Goal: Information Seeking & Learning: Learn about a topic

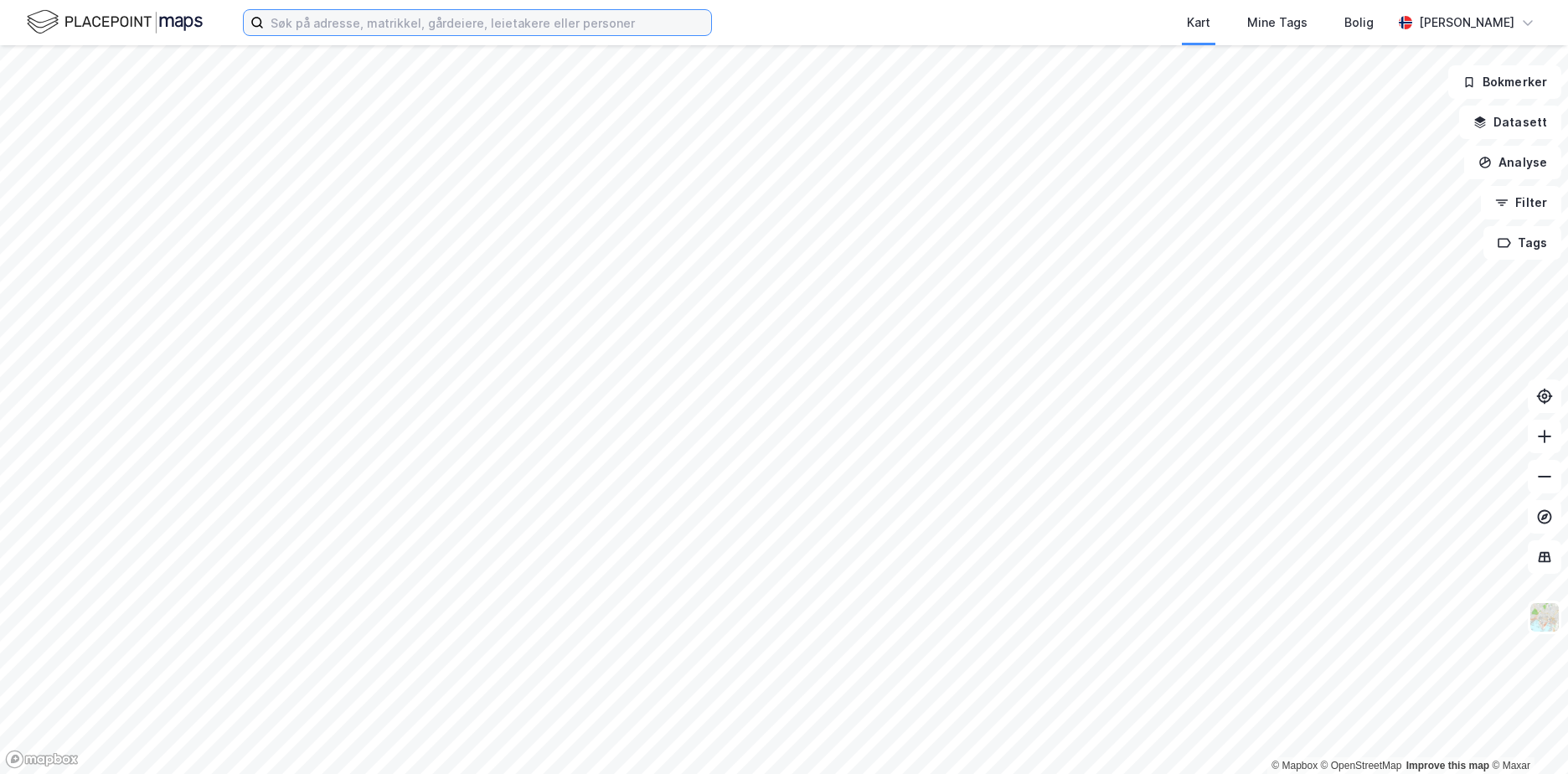
click at [283, 24] on input at bounding box center [488, 22] width 448 height 25
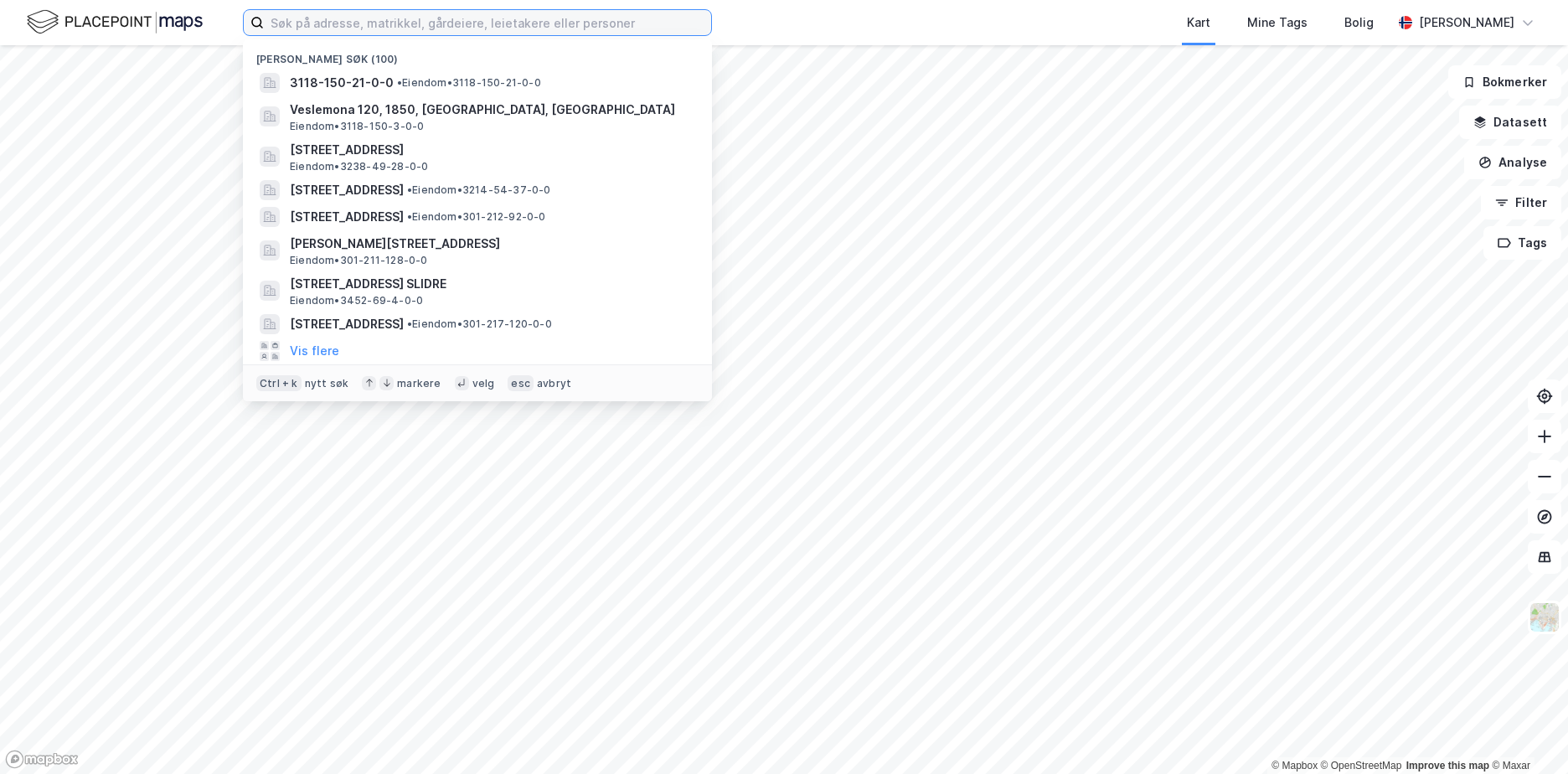
paste input "4621/162/1"
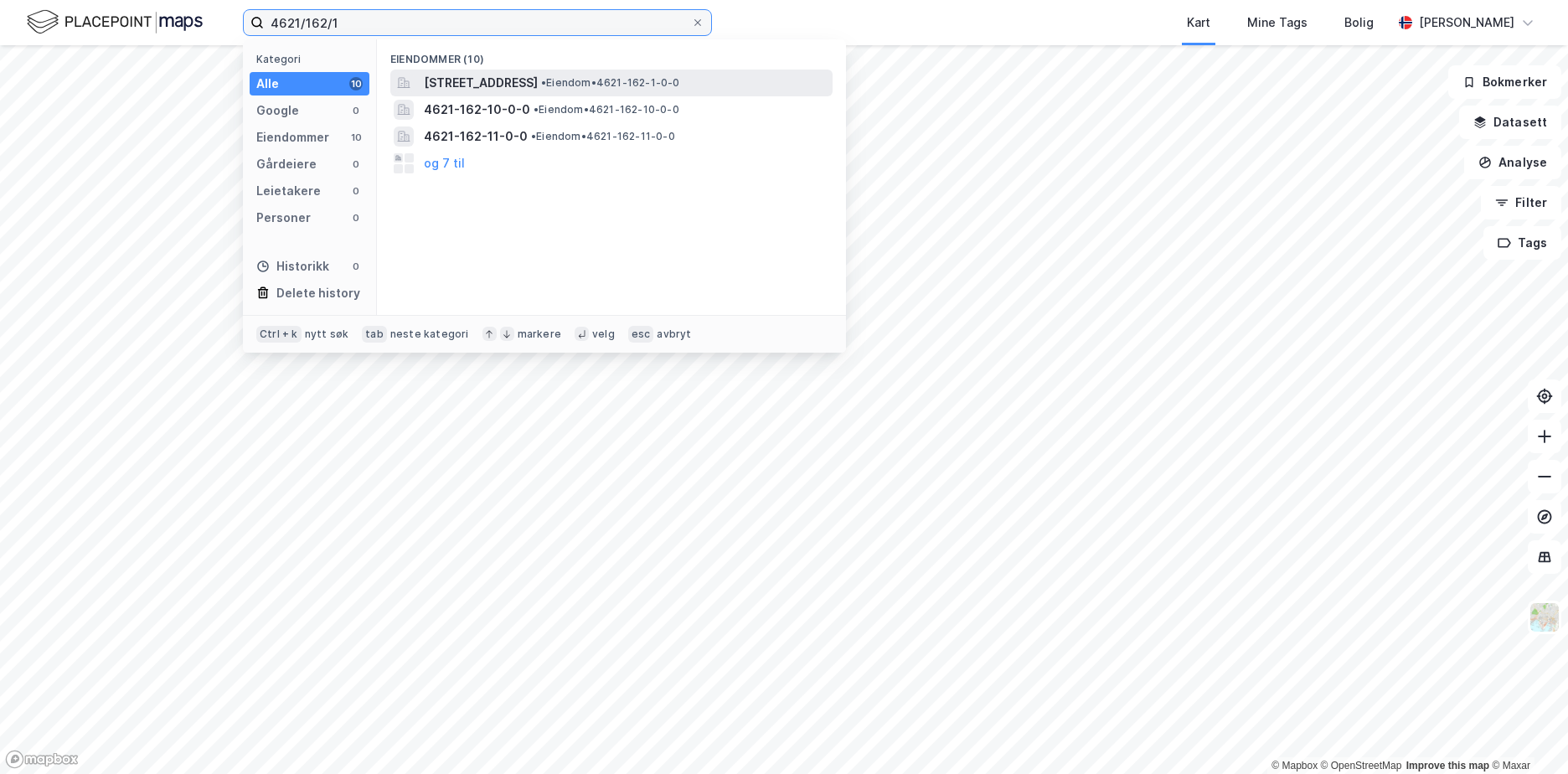
type input "4621/162/1"
click at [489, 84] on span "[STREET_ADDRESS]" at bounding box center [480, 83] width 114 height 21
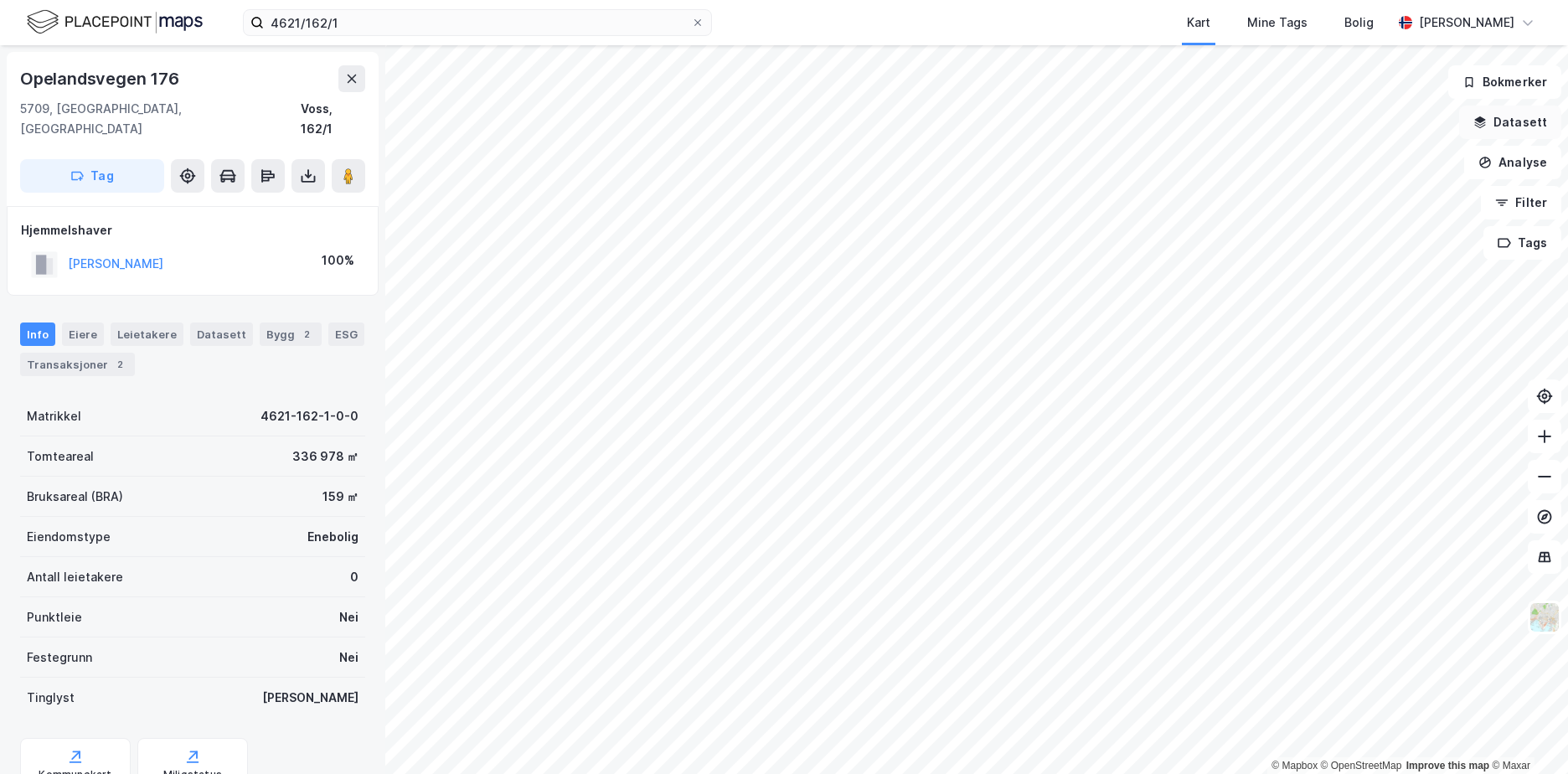
click at [1542, 130] on button "Datasett" at bounding box center [1511, 122] width 102 height 33
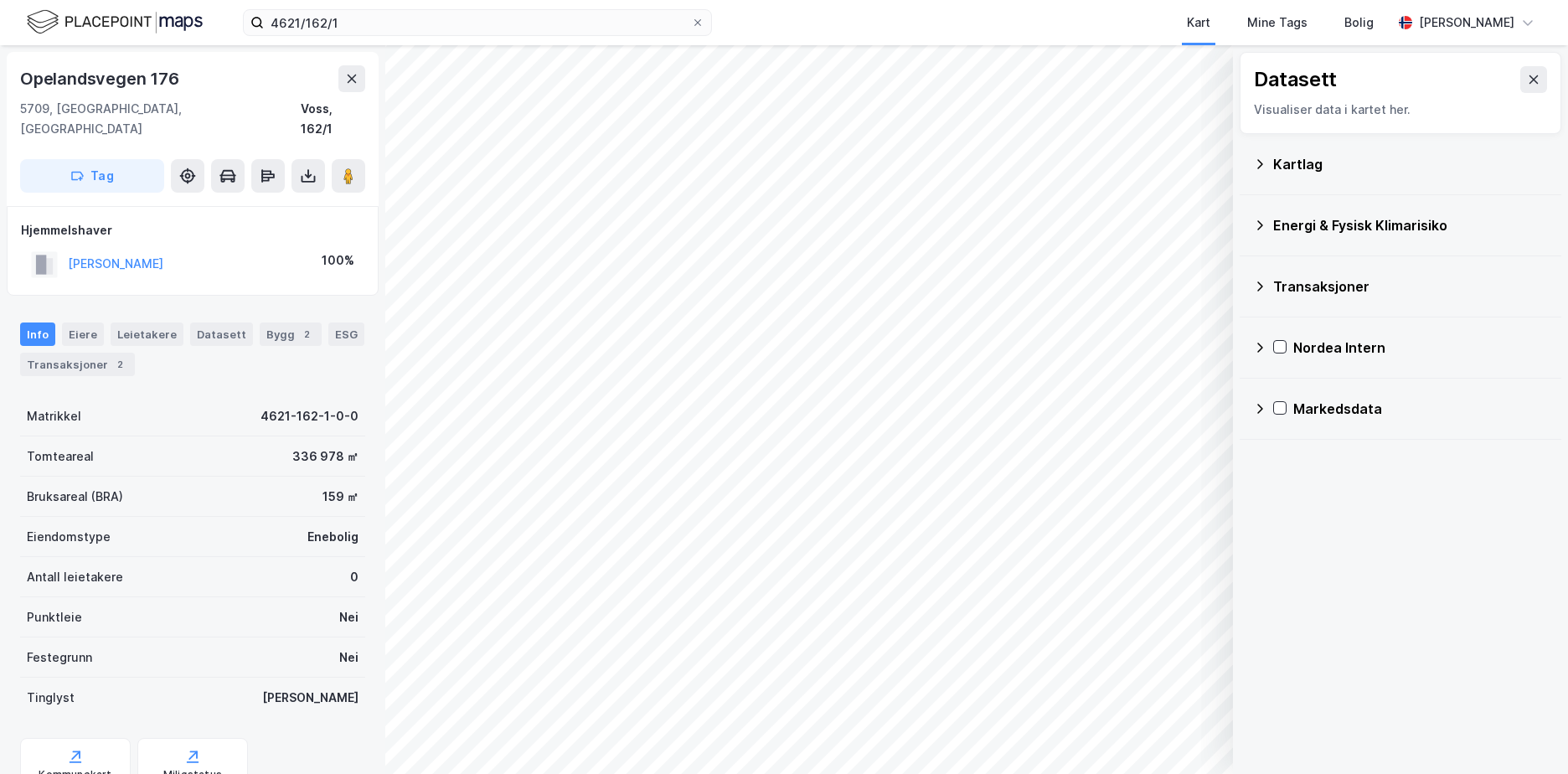
click at [1291, 159] on div "Kartlag" at bounding box center [1411, 165] width 275 height 21
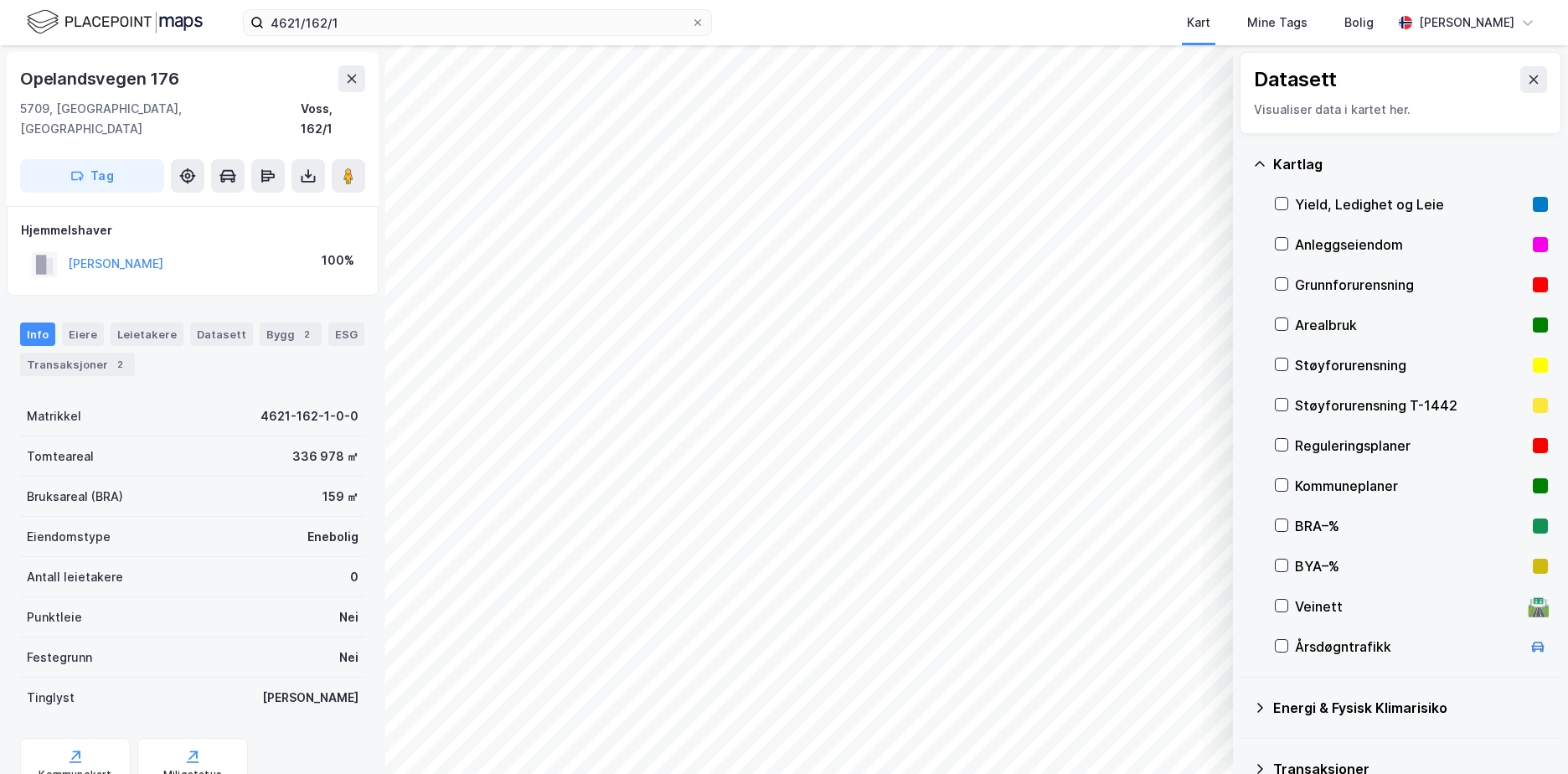
click at [1310, 284] on div "Grunnforurensning" at bounding box center [1411, 285] width 231 height 21
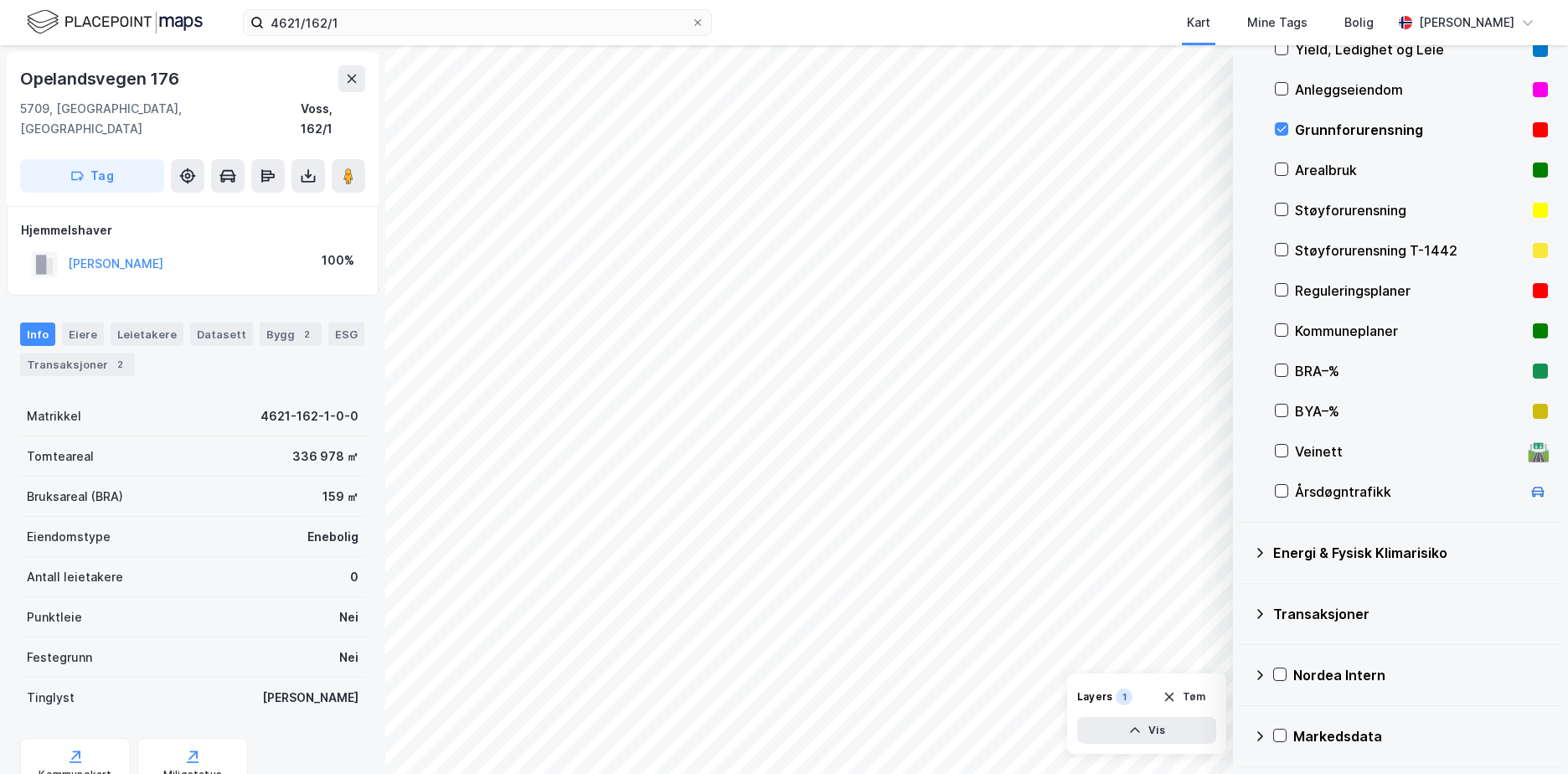
click at [1256, 553] on icon at bounding box center [1261, 554] width 14 height 14
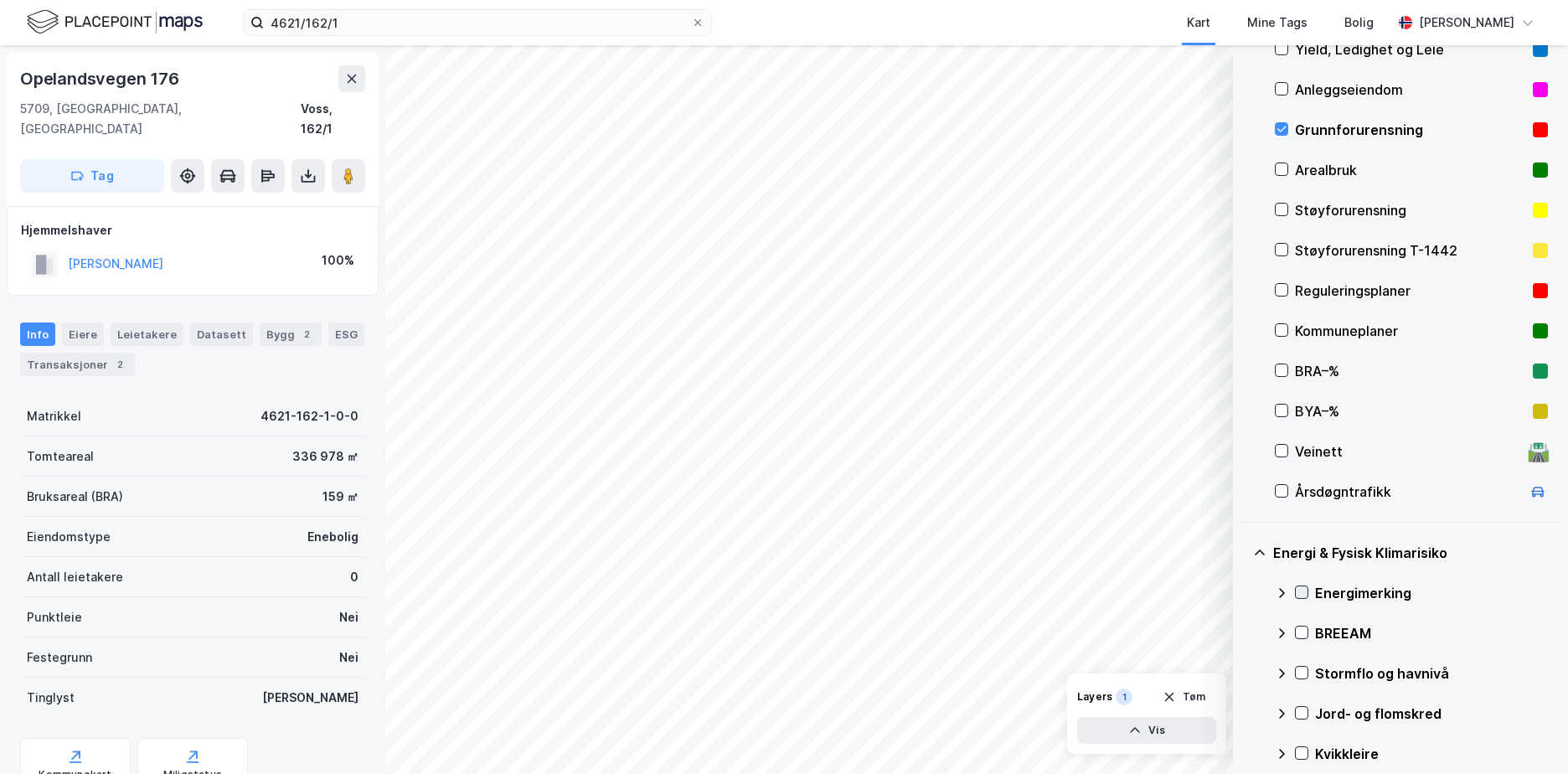
click at [1302, 592] on icon at bounding box center [1302, 593] width 12 height 12
click at [1261, 548] on icon at bounding box center [1261, 554] width 14 height 14
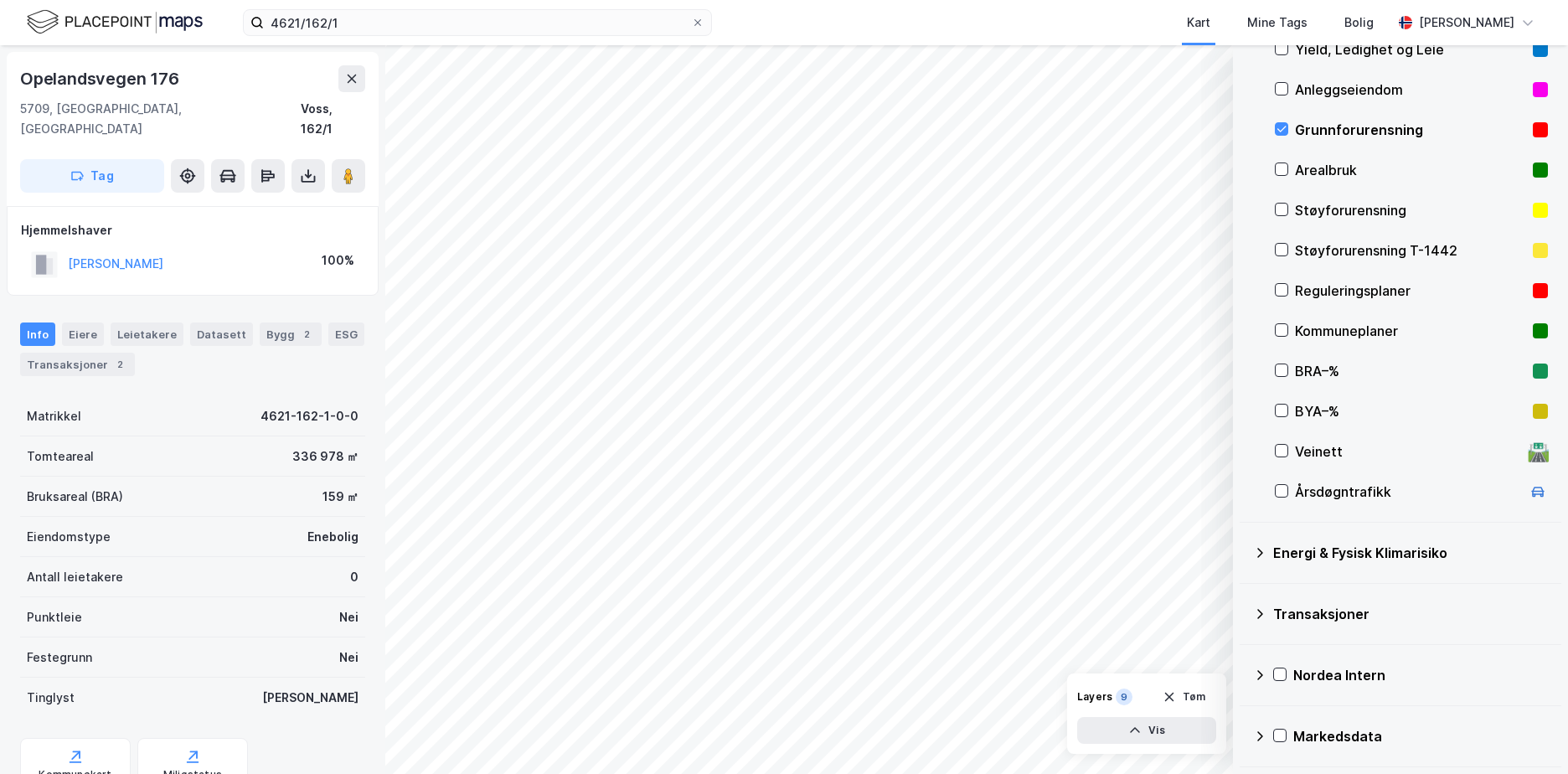
click at [1256, 547] on icon at bounding box center [1261, 554] width 14 height 14
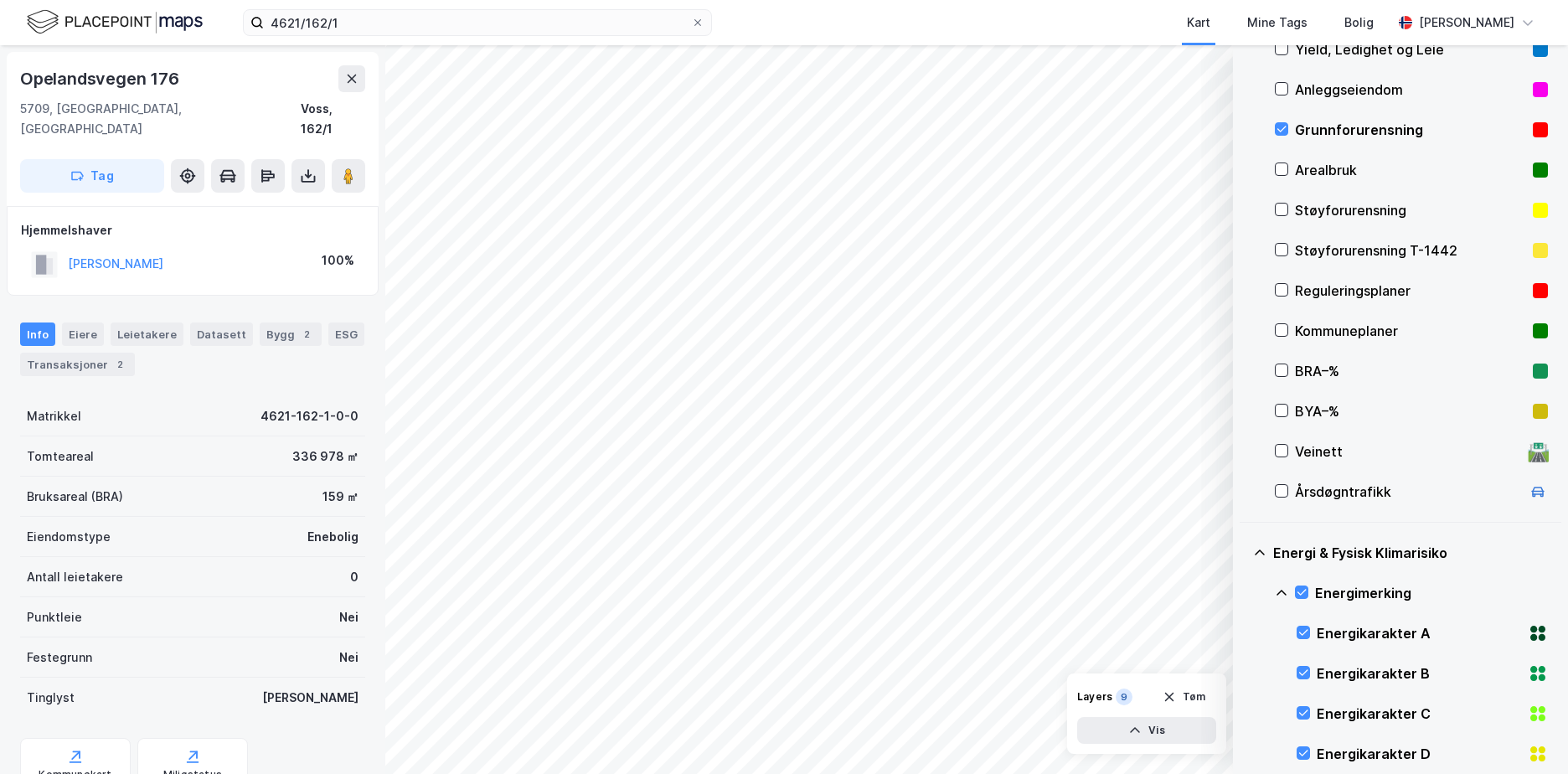
click at [1261, 548] on icon at bounding box center [1261, 554] width 14 height 14
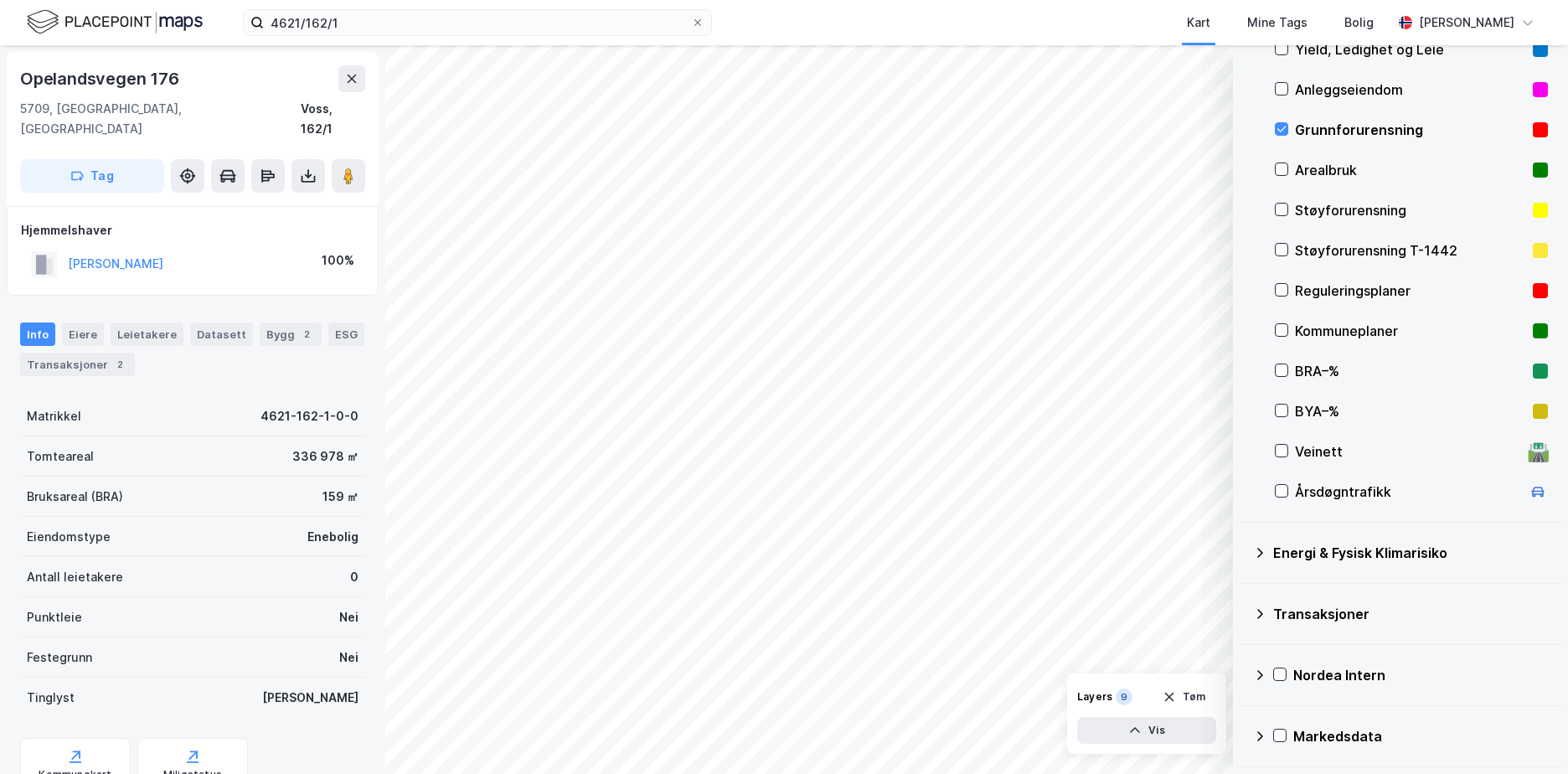
click at [1260, 554] on icon at bounding box center [1260, 554] width 6 height 10
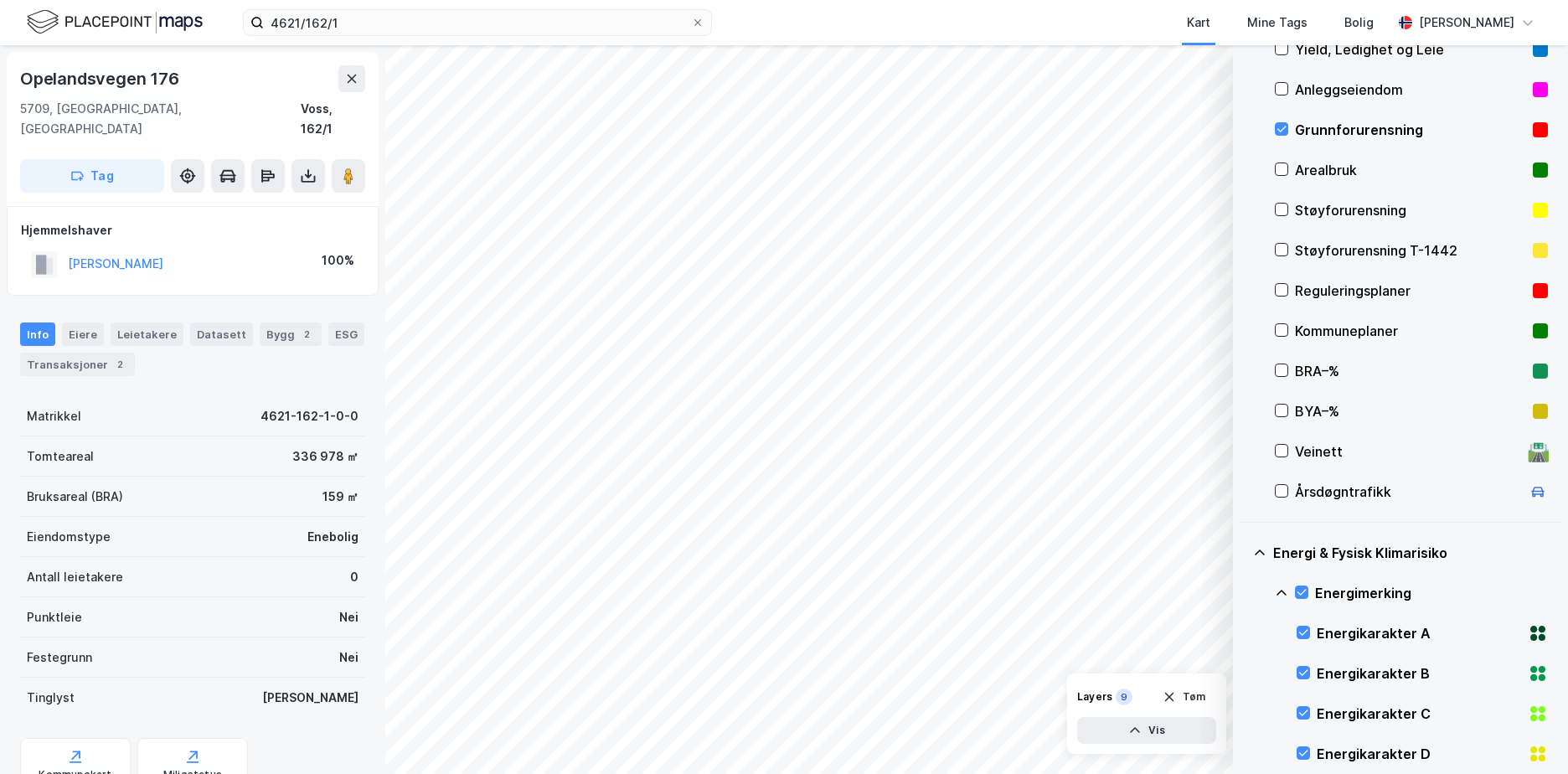
click at [1282, 587] on icon at bounding box center [1282, 594] width 14 height 14
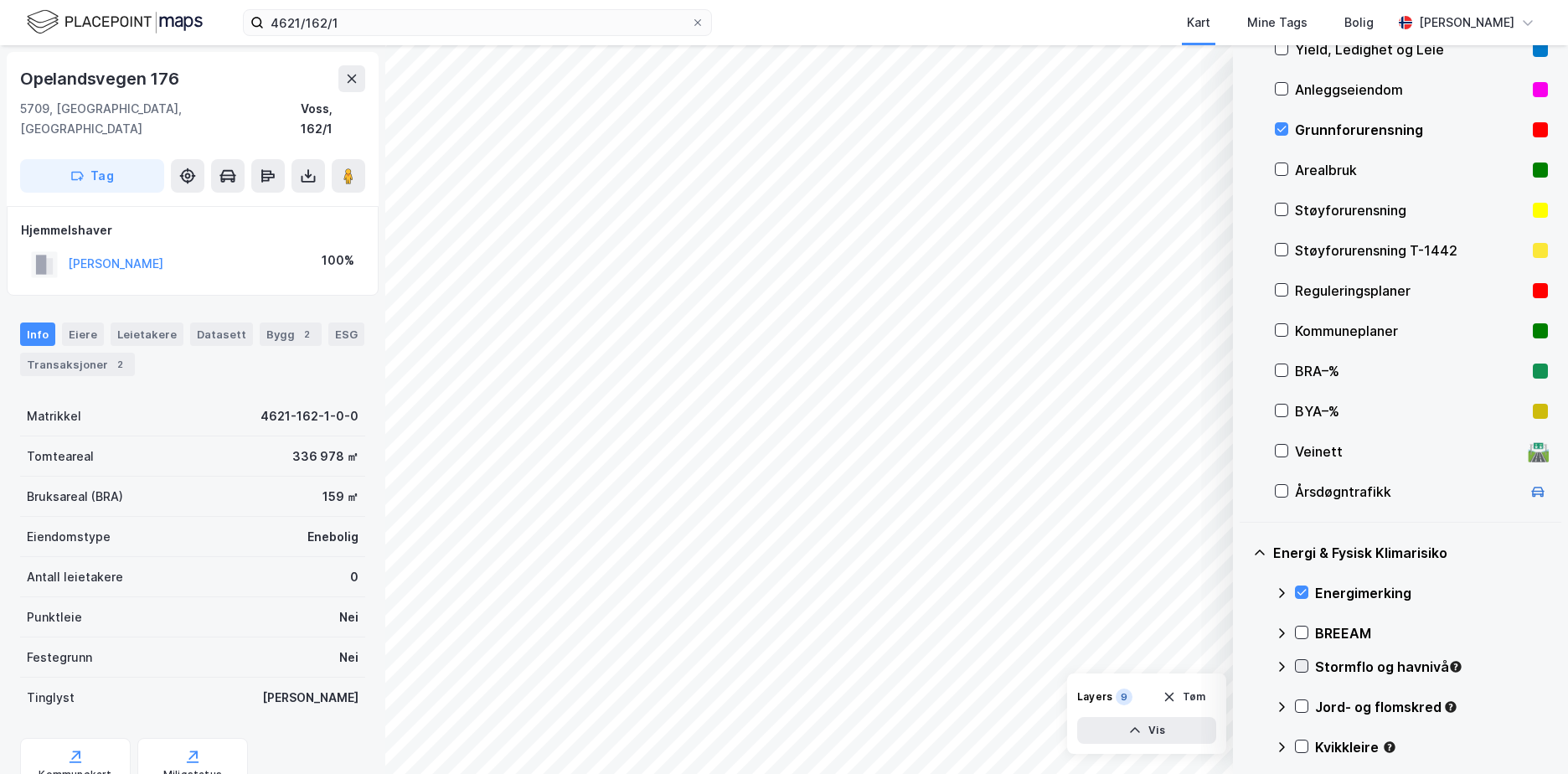
click at [1305, 666] on icon at bounding box center [1302, 666] width 9 height 6
click at [1281, 660] on icon at bounding box center [1282, 667] width 14 height 14
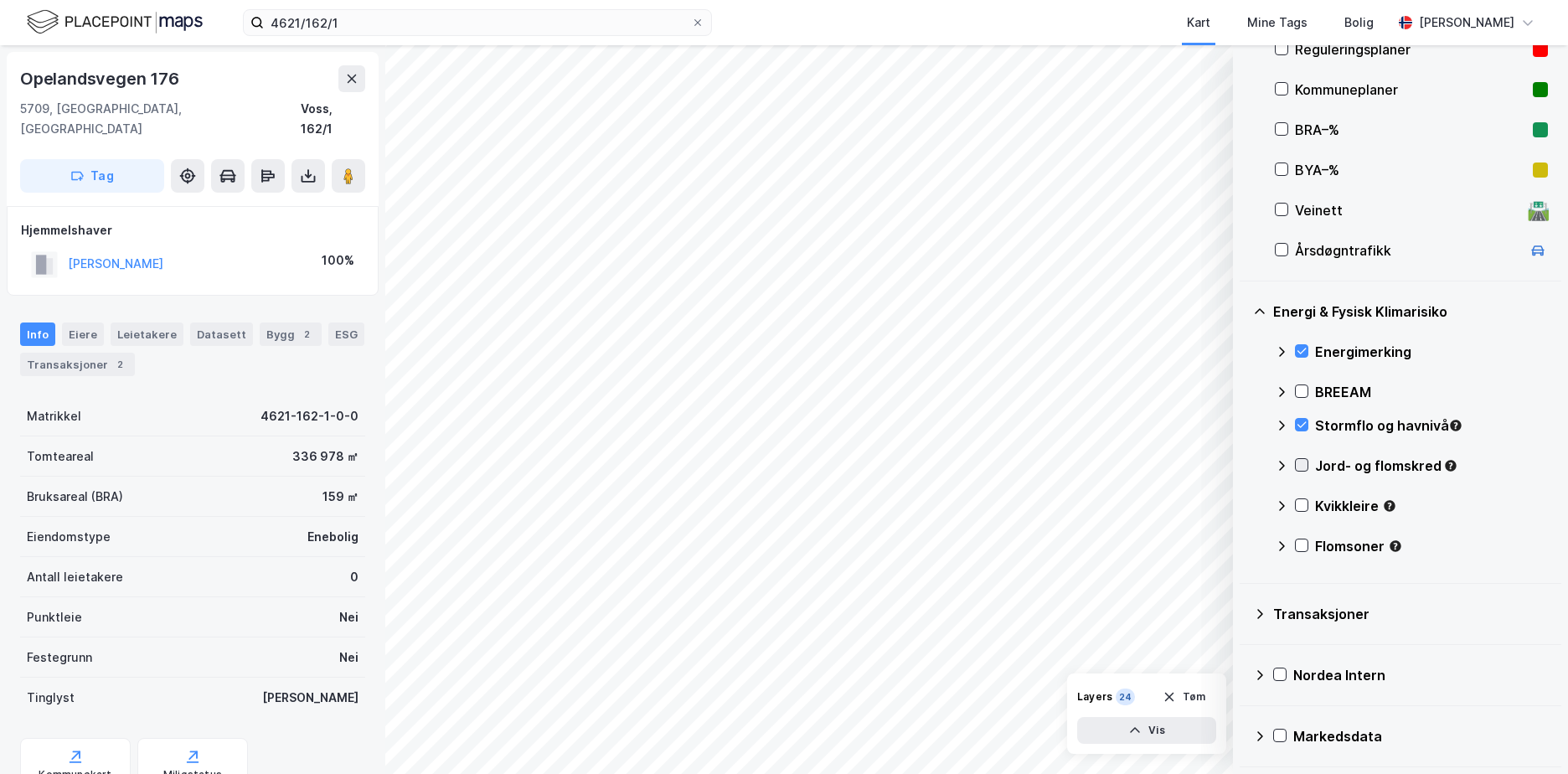
click at [1307, 461] on icon at bounding box center [1302, 466] width 12 height 12
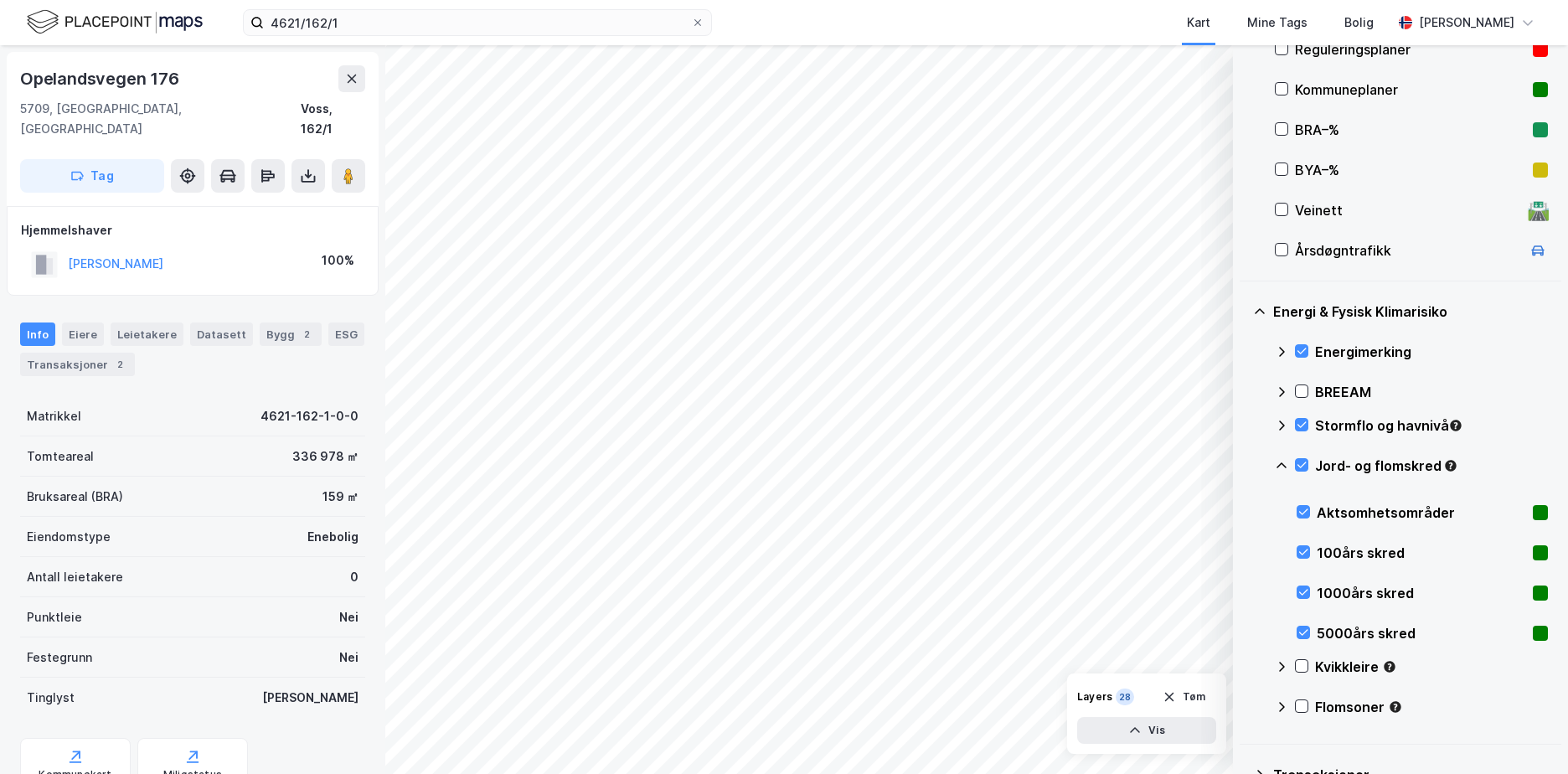
click at [1277, 460] on icon at bounding box center [1282, 466] width 14 height 14
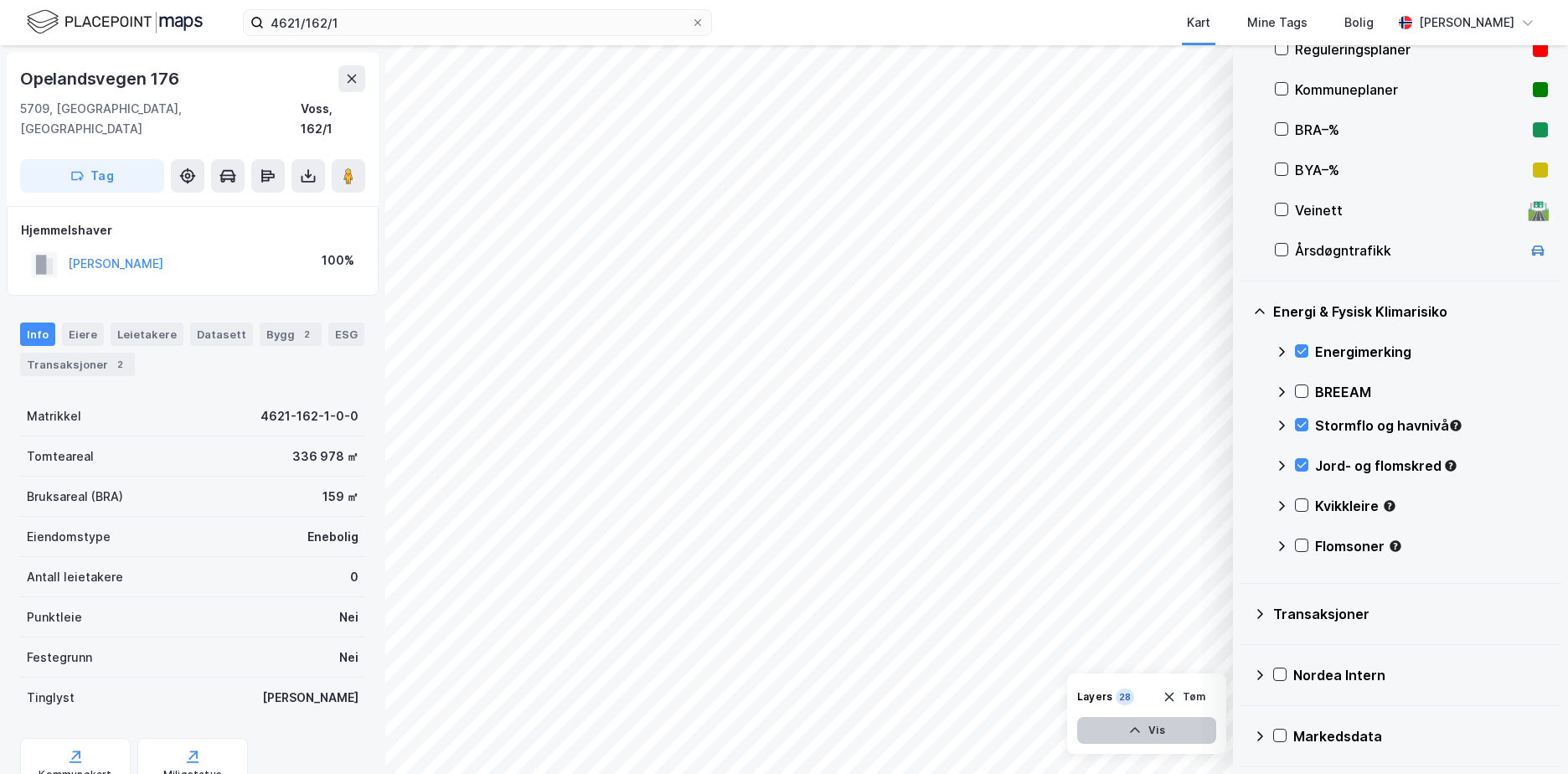
click at [1160, 736] on button "Vis" at bounding box center [1147, 730] width 139 height 26
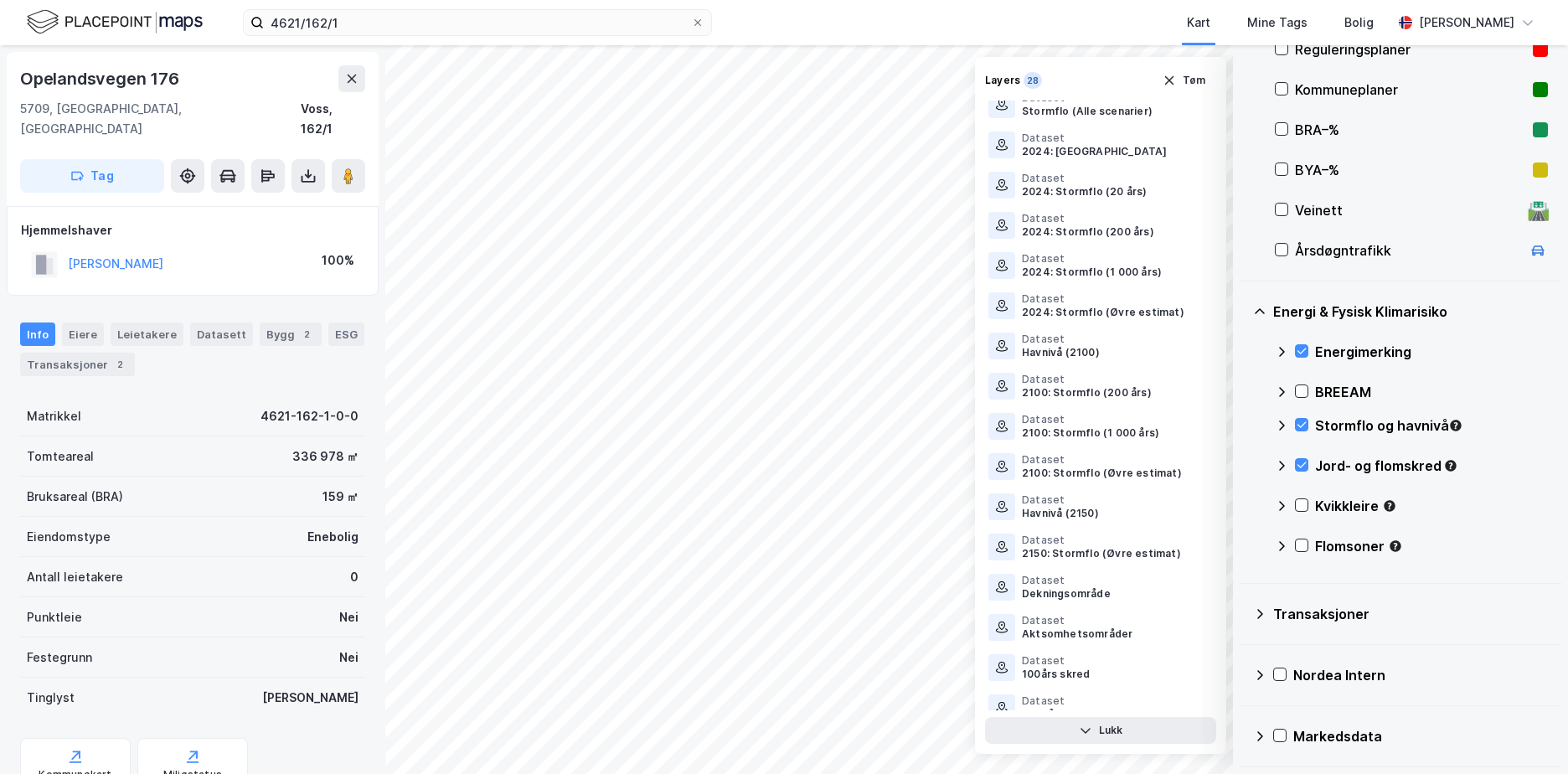
scroll to position [509, 0]
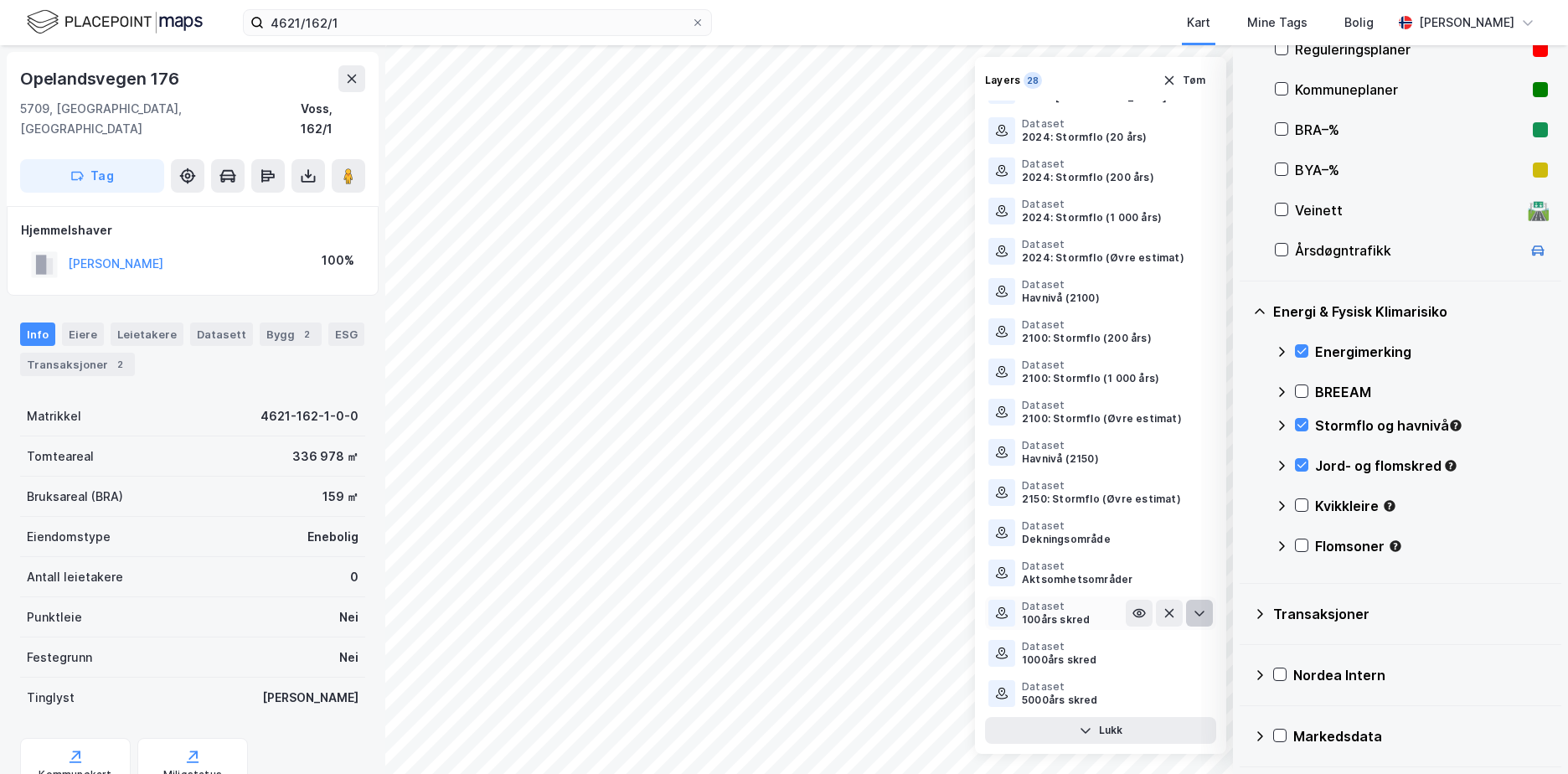
click at [1193, 610] on icon at bounding box center [1200, 613] width 14 height 14
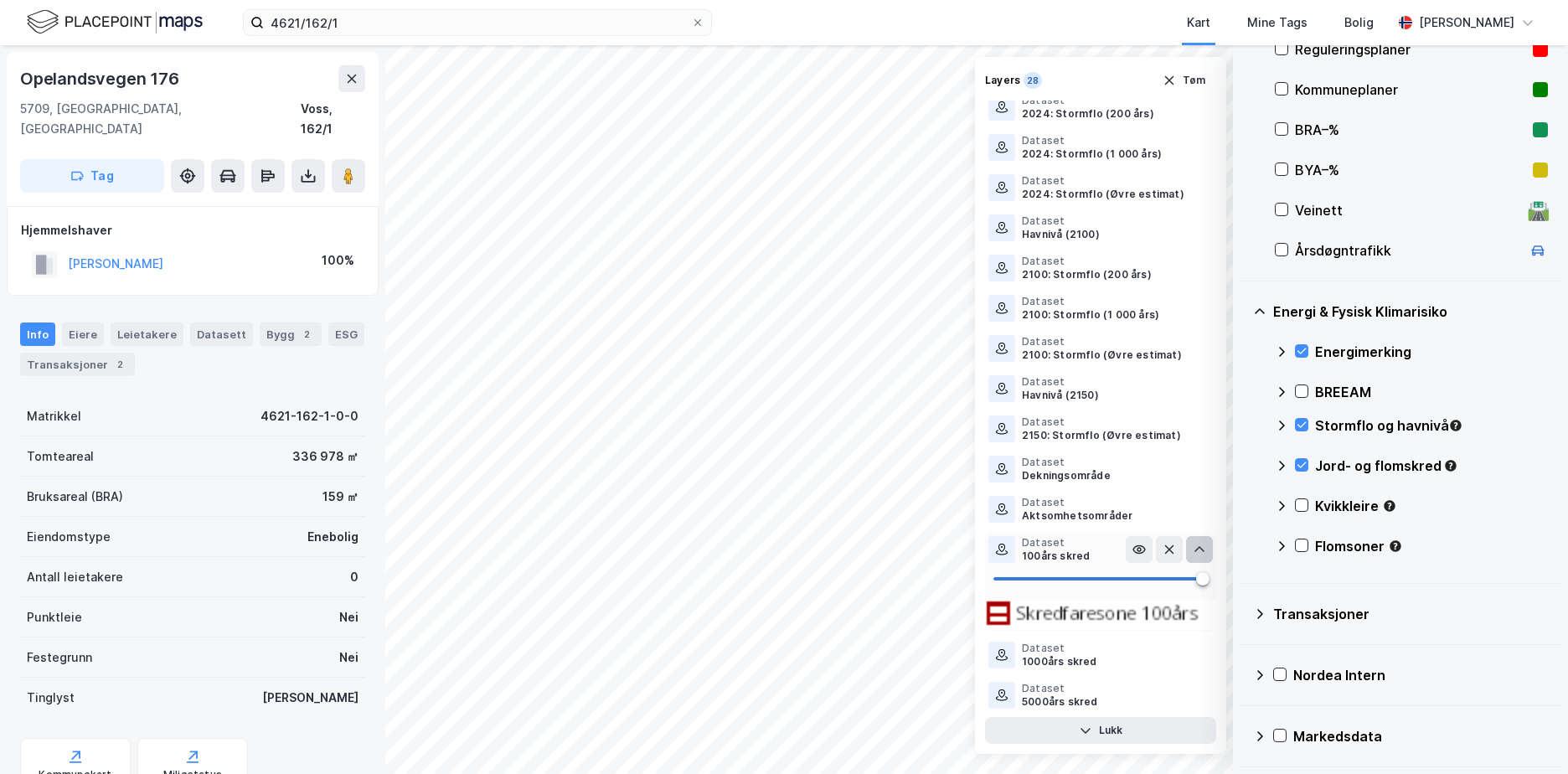
click at [1193, 548] on icon at bounding box center [1200, 550] width 14 height 14
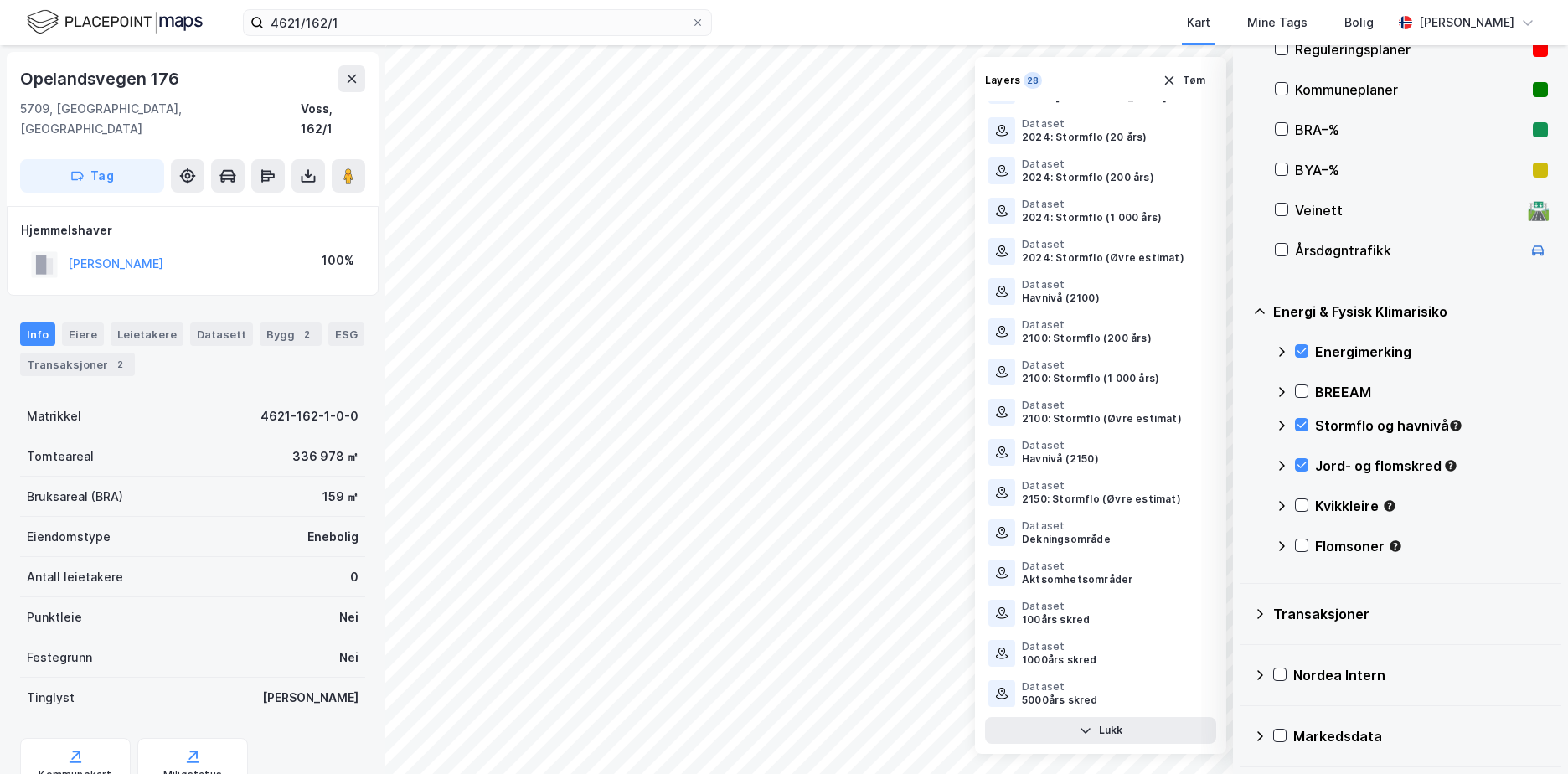
click at [1280, 463] on icon at bounding box center [1282, 466] width 14 height 14
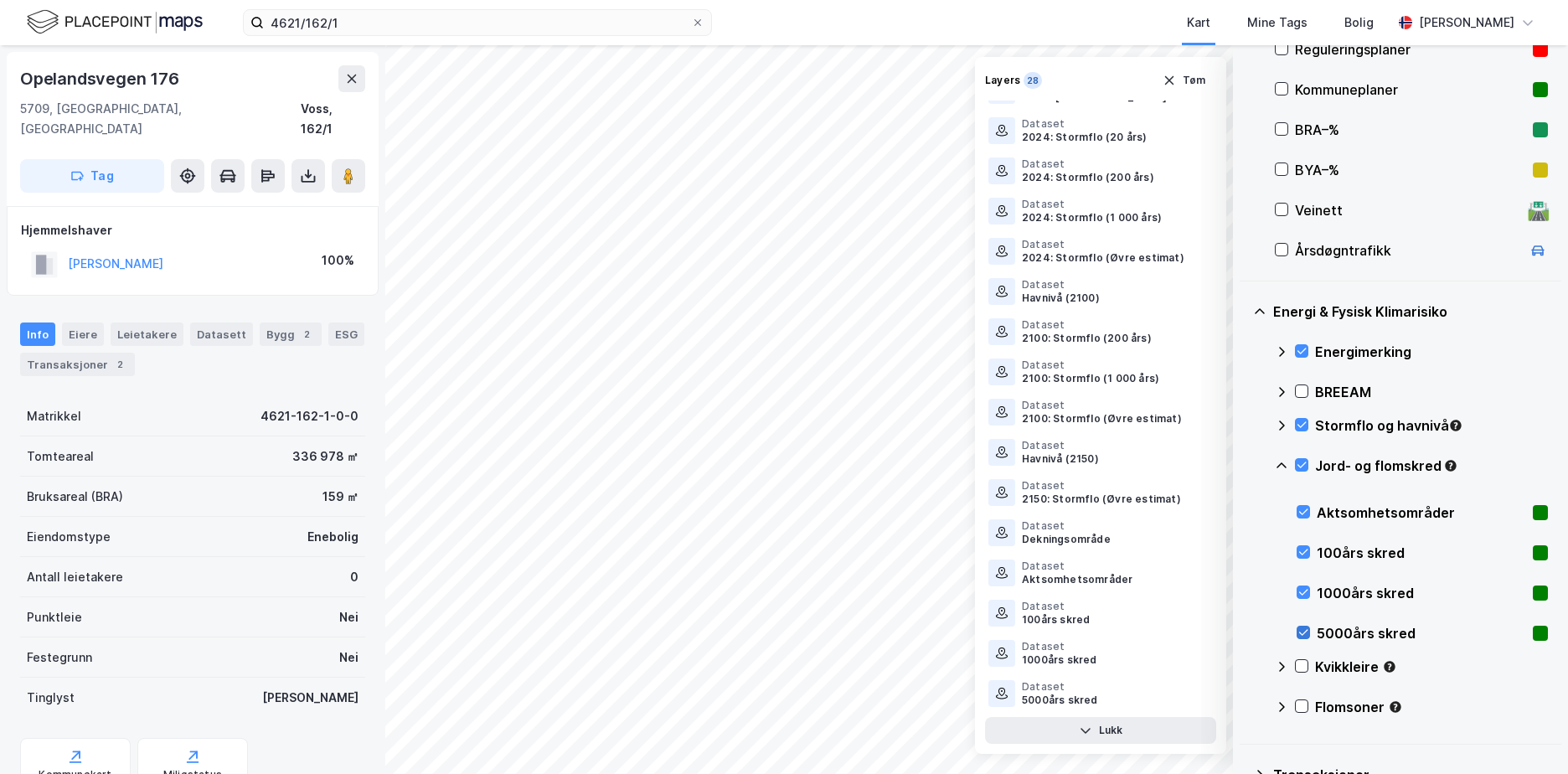
click at [1301, 628] on icon at bounding box center [1304, 633] width 12 height 12
click at [1306, 589] on icon at bounding box center [1304, 593] width 12 height 12
click at [1305, 552] on icon at bounding box center [1304, 553] width 9 height 6
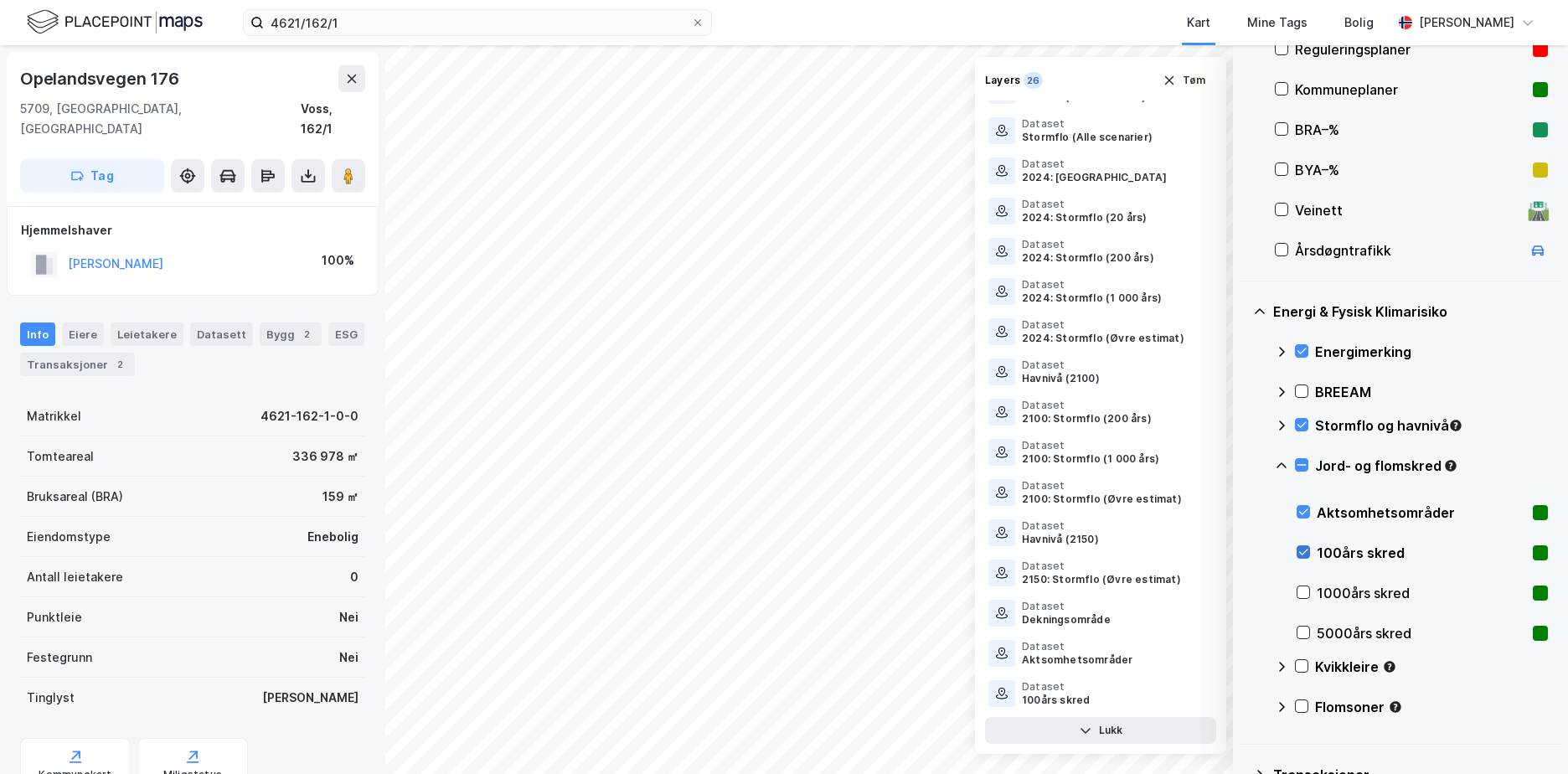
scroll to position [389, 0]
click at [1300, 462] on icon at bounding box center [1302, 466] width 12 height 12
click at [1283, 464] on icon at bounding box center [1282, 466] width 10 height 6
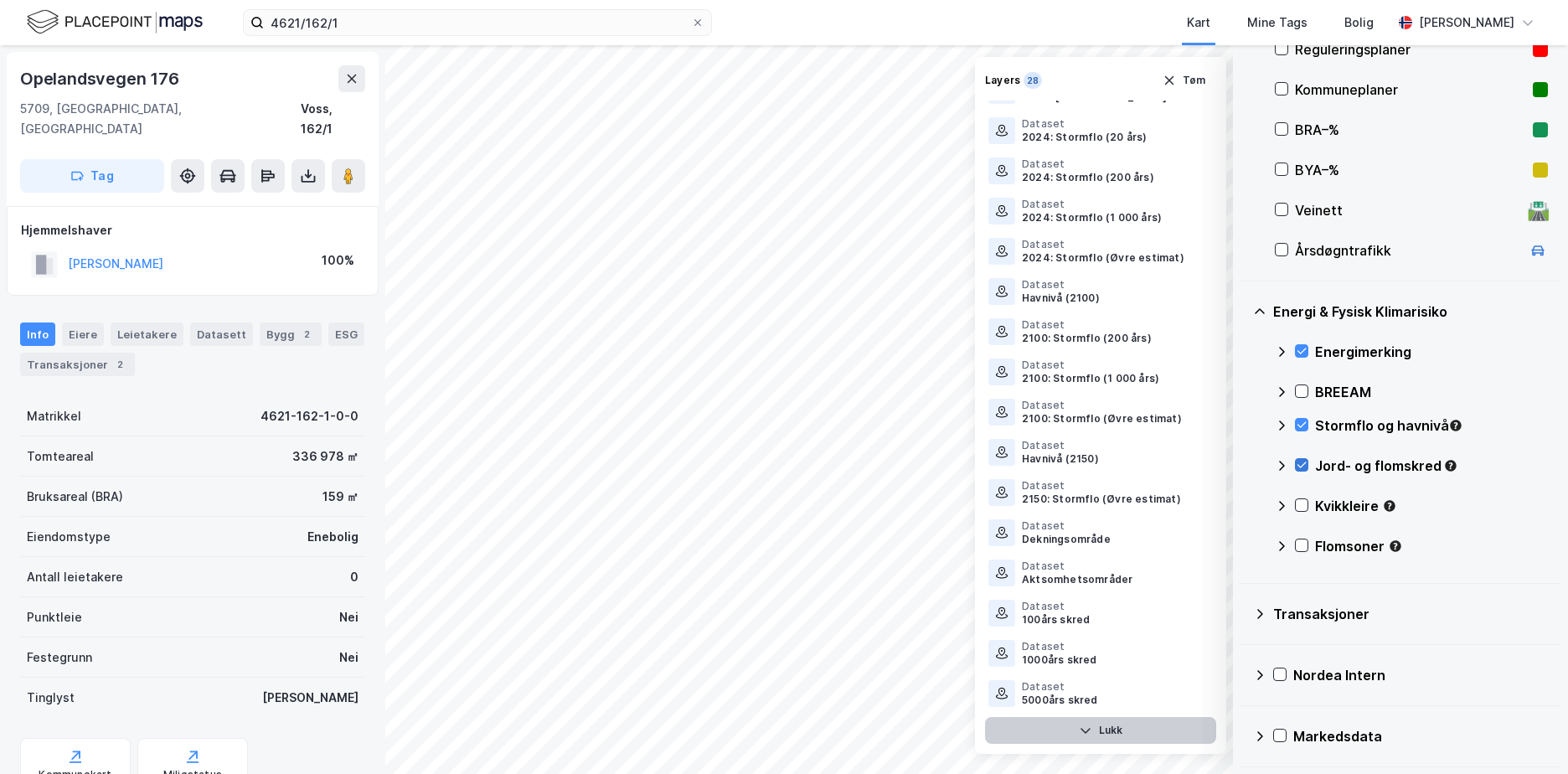
click at [1100, 735] on button "Lukk" at bounding box center [1101, 730] width 231 height 26
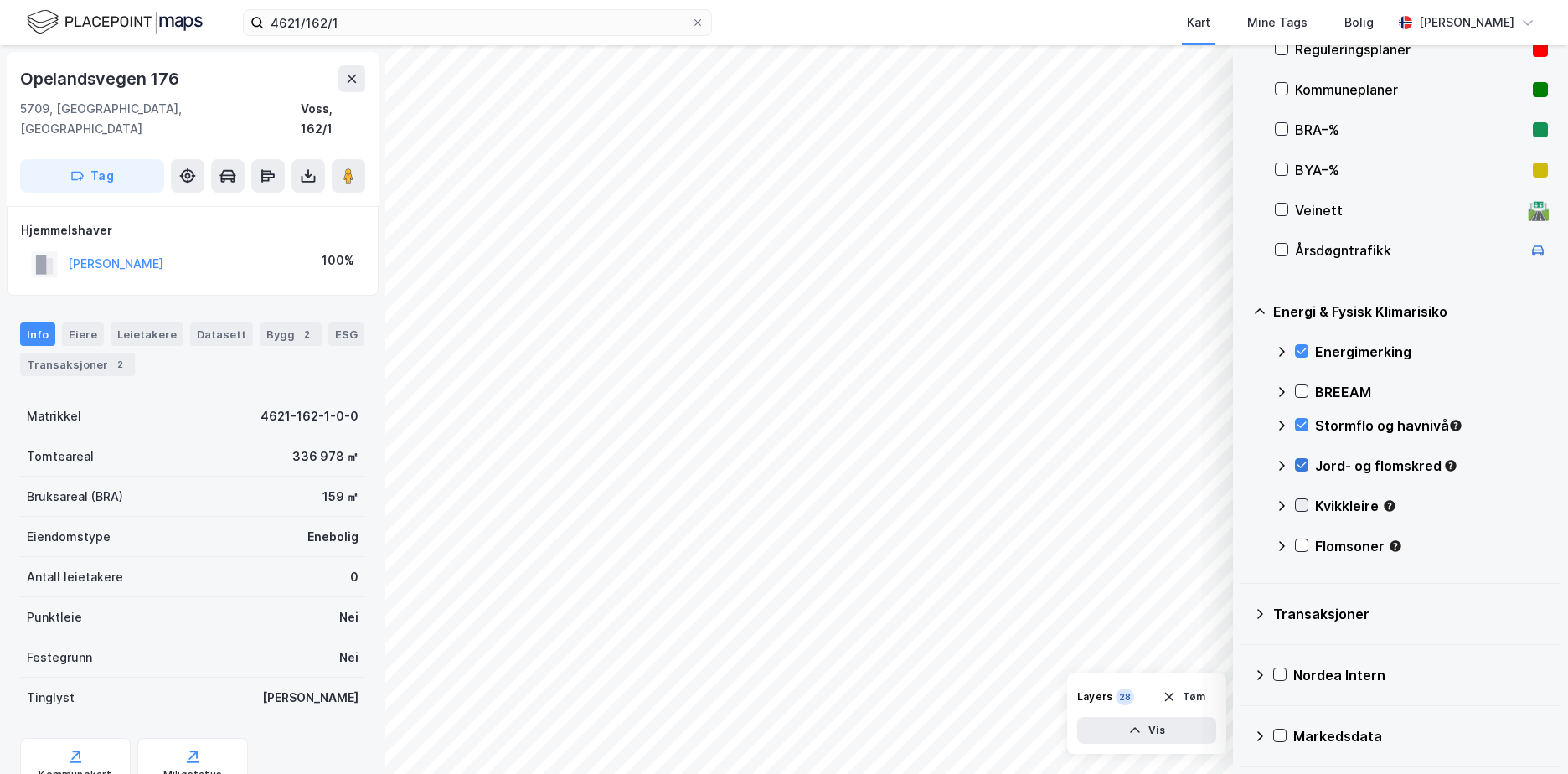
click at [1303, 506] on icon at bounding box center [1302, 506] width 9 height 6
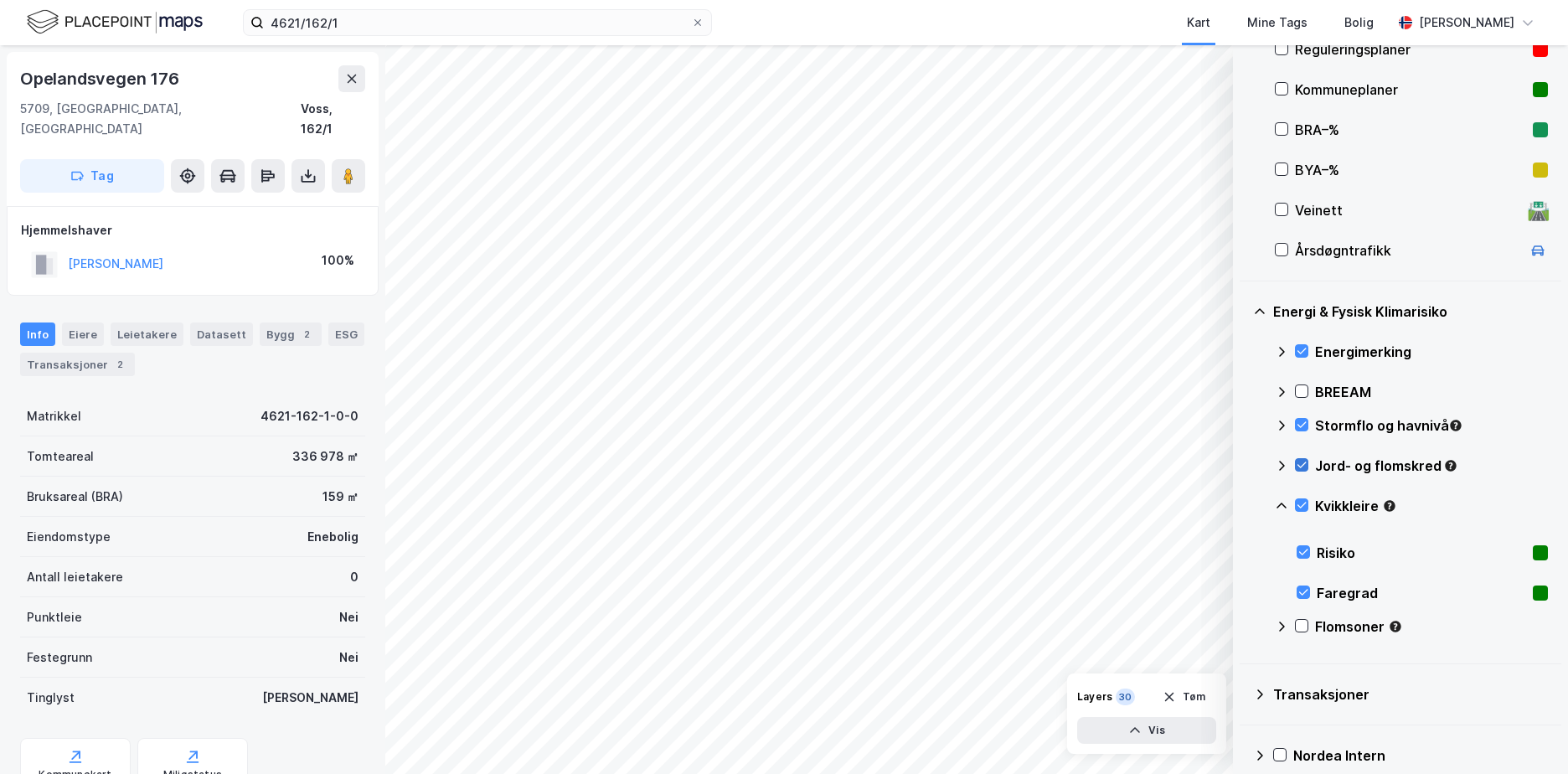
click at [1280, 504] on icon at bounding box center [1282, 507] width 14 height 14
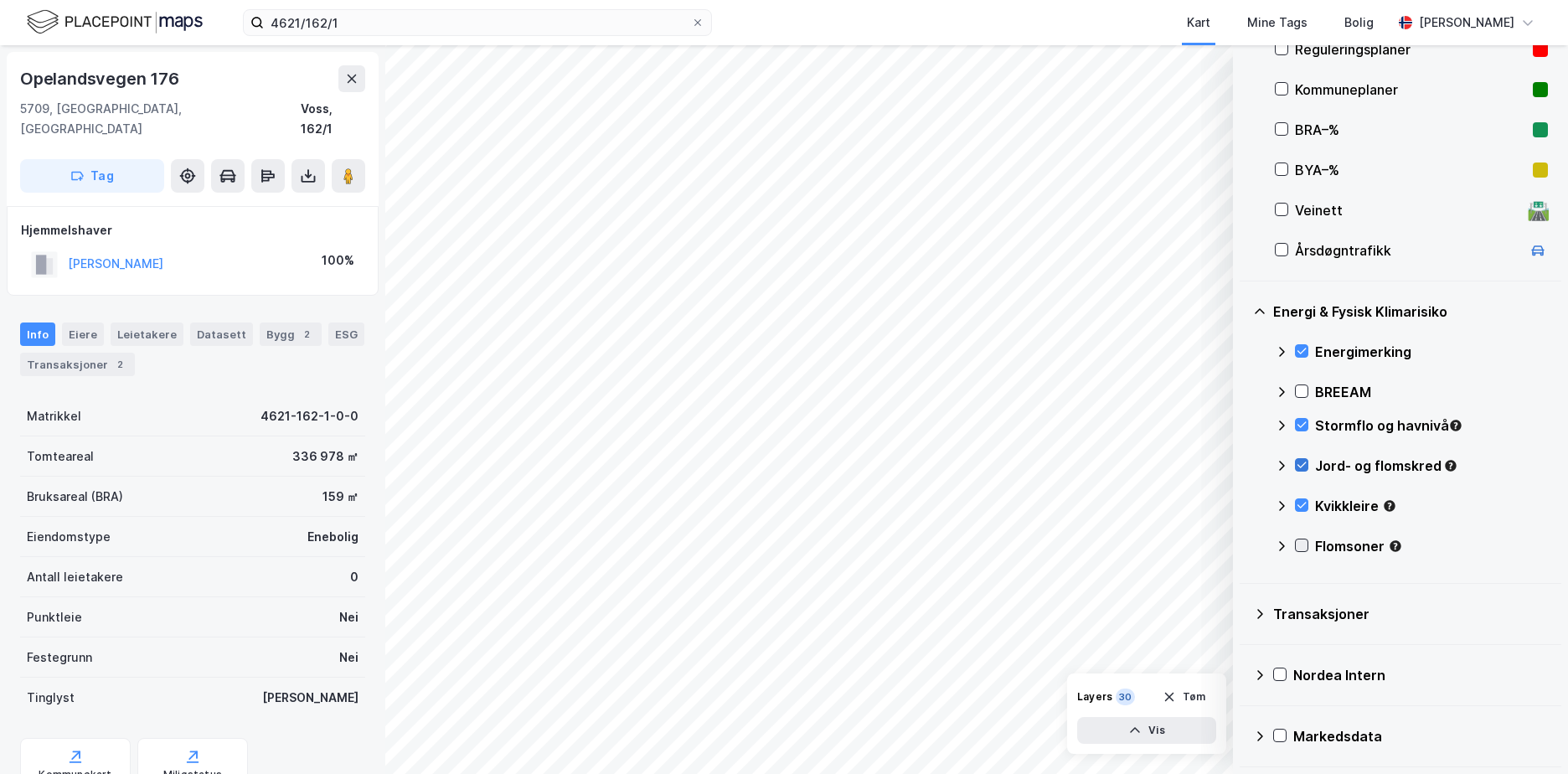
click at [1303, 542] on icon at bounding box center [1302, 546] width 12 height 12
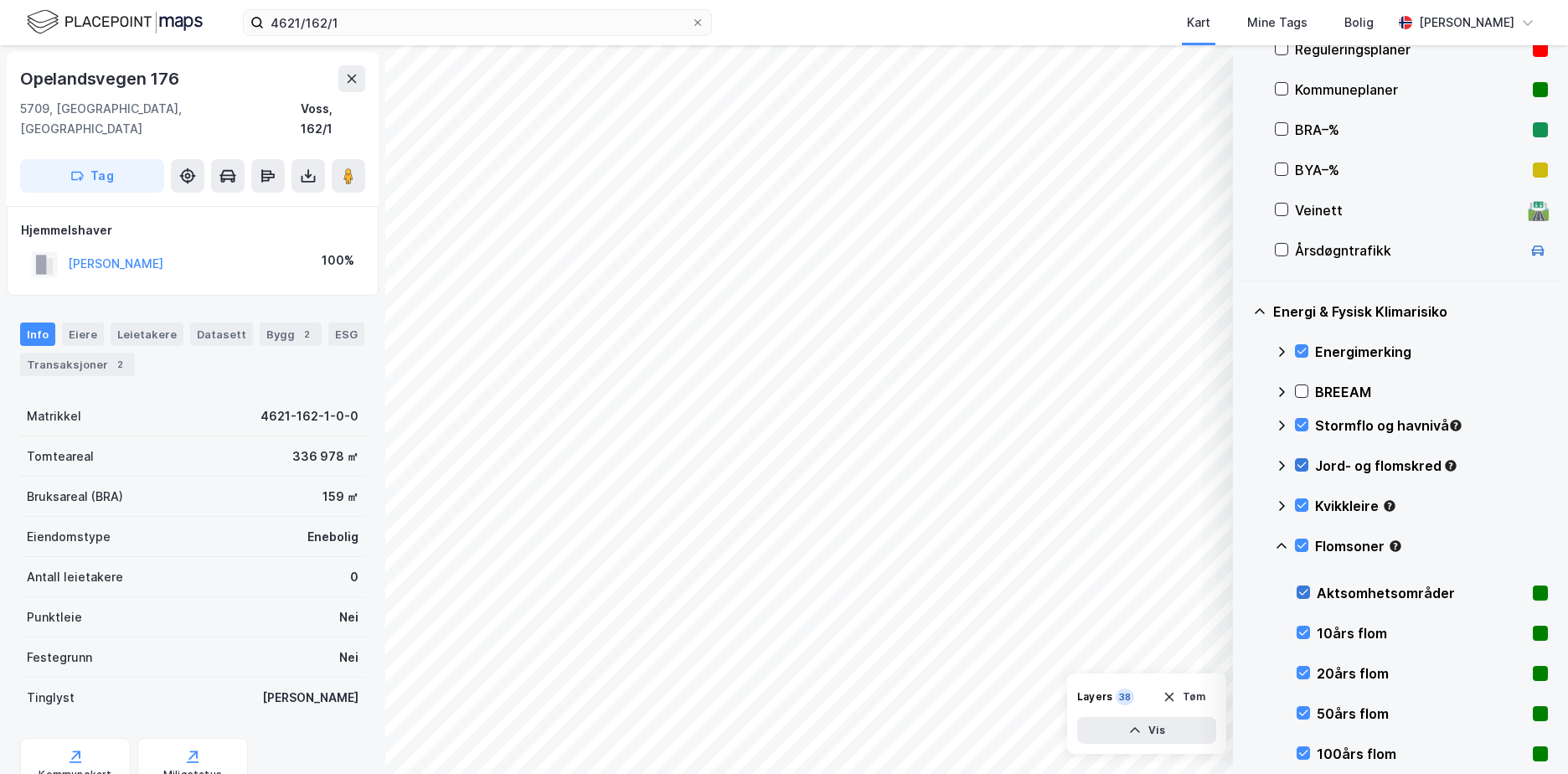
click at [1304, 589] on icon at bounding box center [1304, 593] width 12 height 12
click at [1285, 542] on icon at bounding box center [1282, 547] width 14 height 14
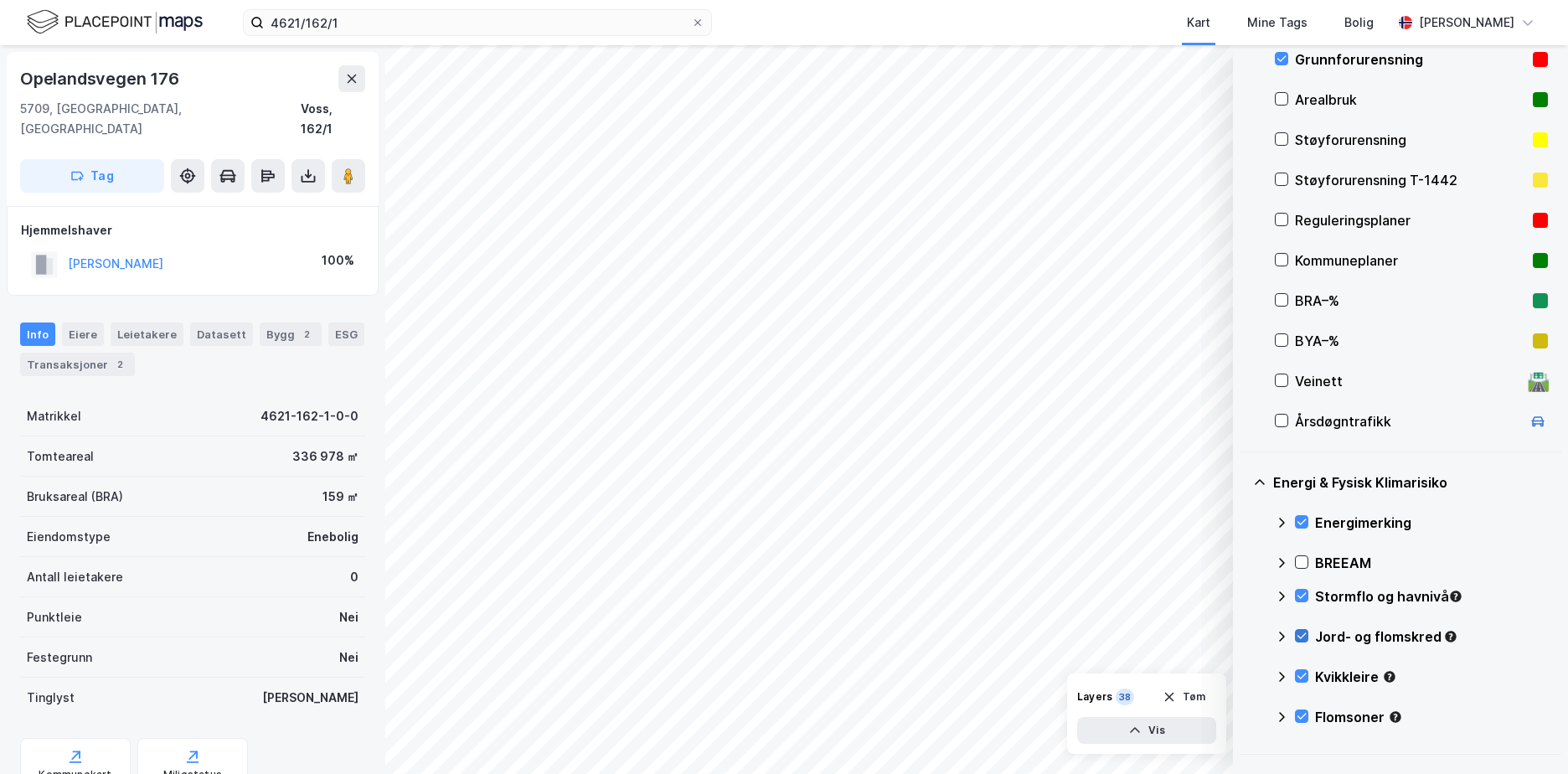
scroll to position [179, 0]
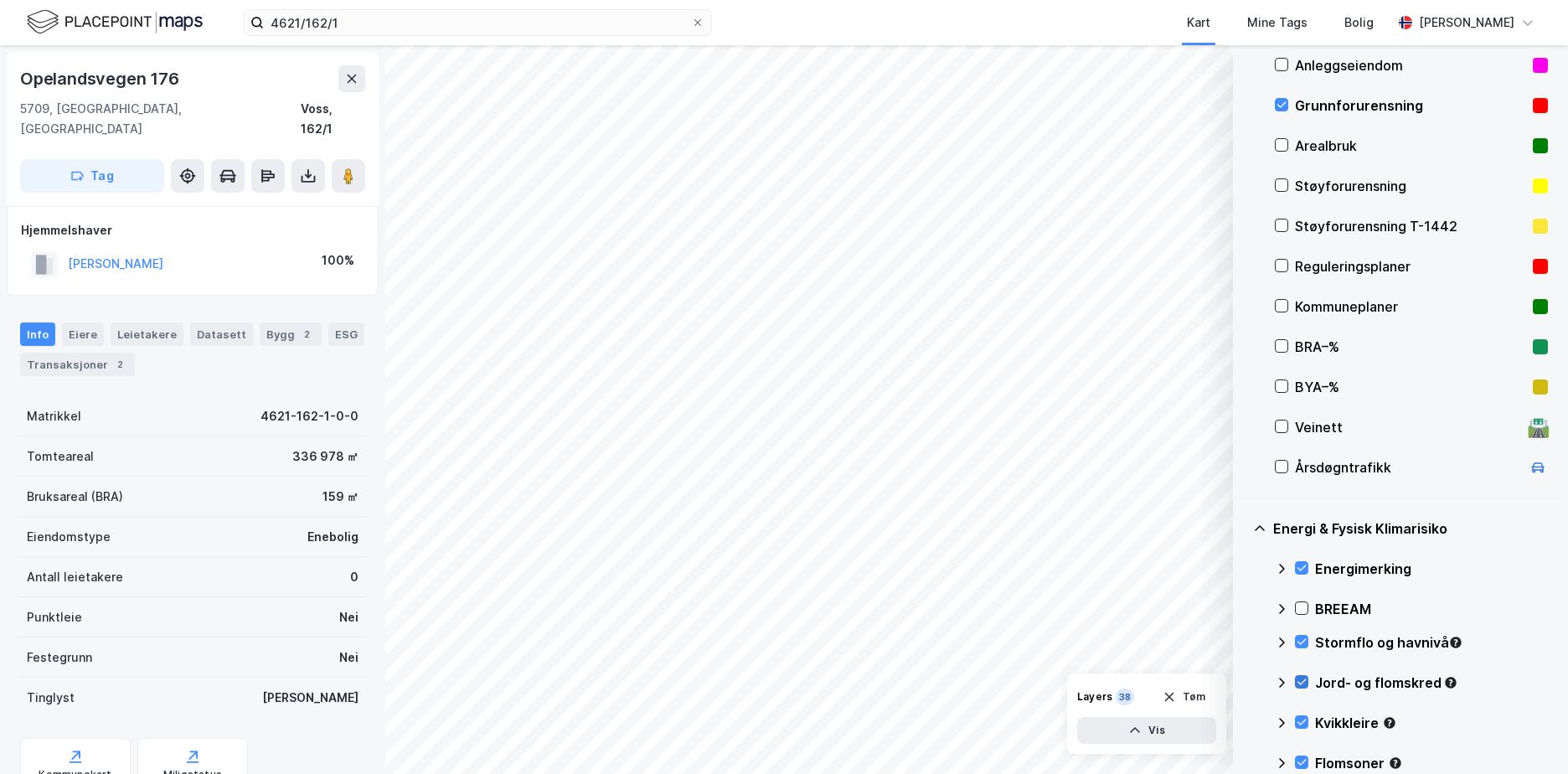
click at [1282, 678] on icon at bounding box center [1282, 683] width 14 height 14
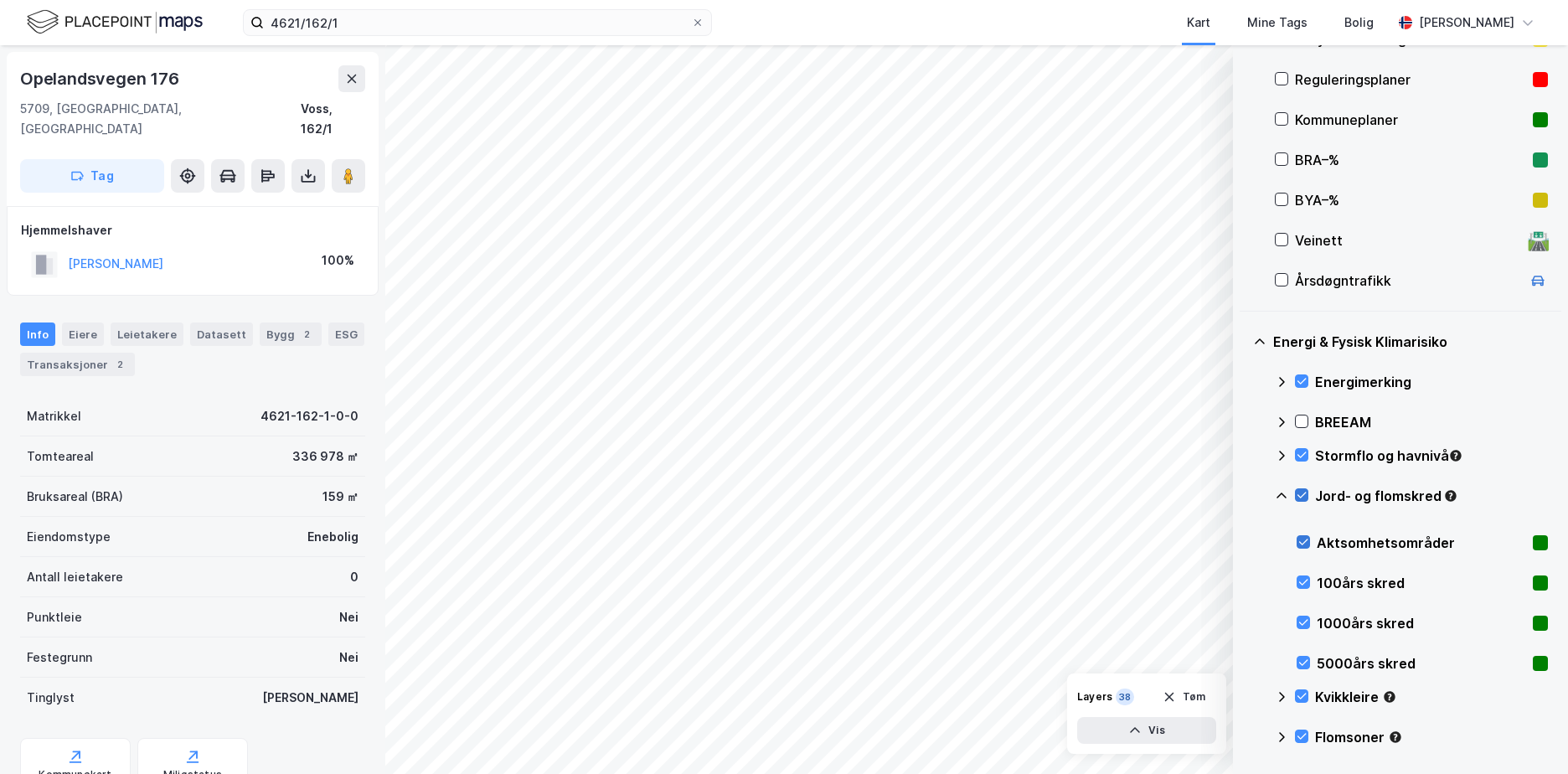
click at [1307, 539] on icon at bounding box center [1304, 542] width 12 height 12
click at [1299, 732] on icon at bounding box center [1302, 736] width 12 height 12
click at [1198, 697] on button "Tøm" at bounding box center [1185, 696] width 65 height 26
